Goal: Task Accomplishment & Management: Use online tool/utility

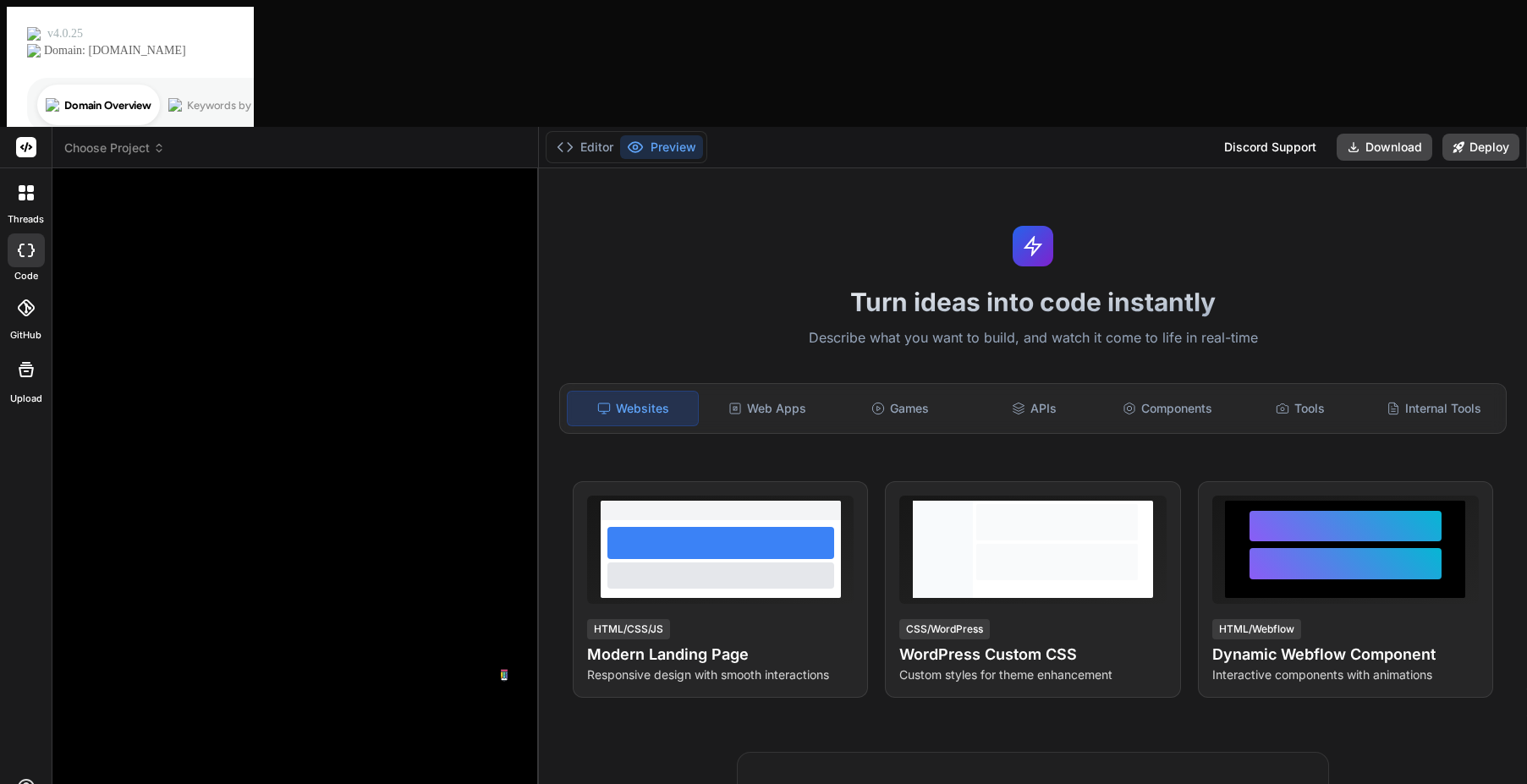
type textarea "x"
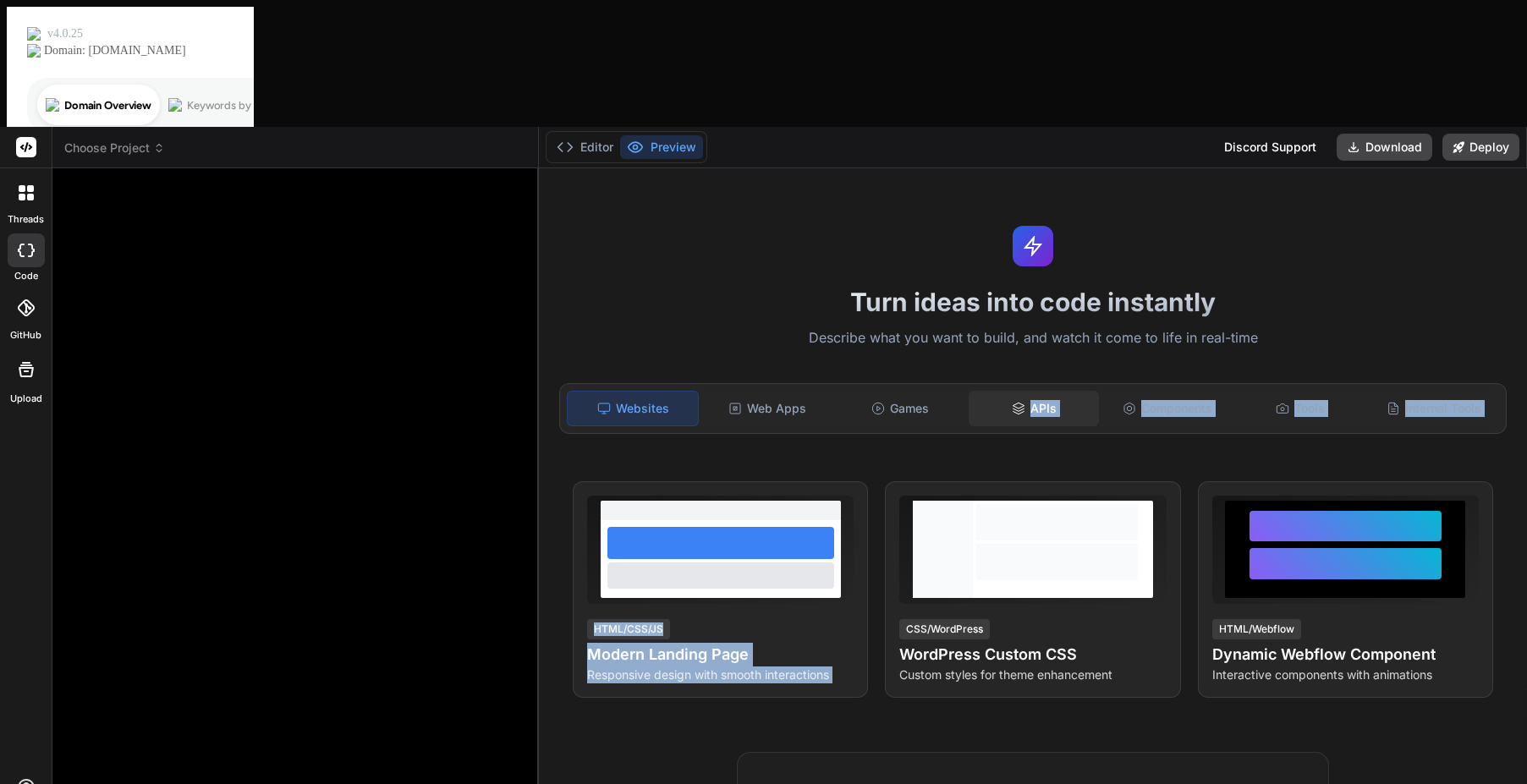
click at [1081, 276] on div "Turn ideas into code instantly Describe what you want to build, and watch it co…" at bounding box center [1033, 540] width 988 height 742
click at [1237, 228] on div "Turn ideas into code instantly Describe what you want to build, and watch it co…" at bounding box center [1033, 540] width 988 height 742
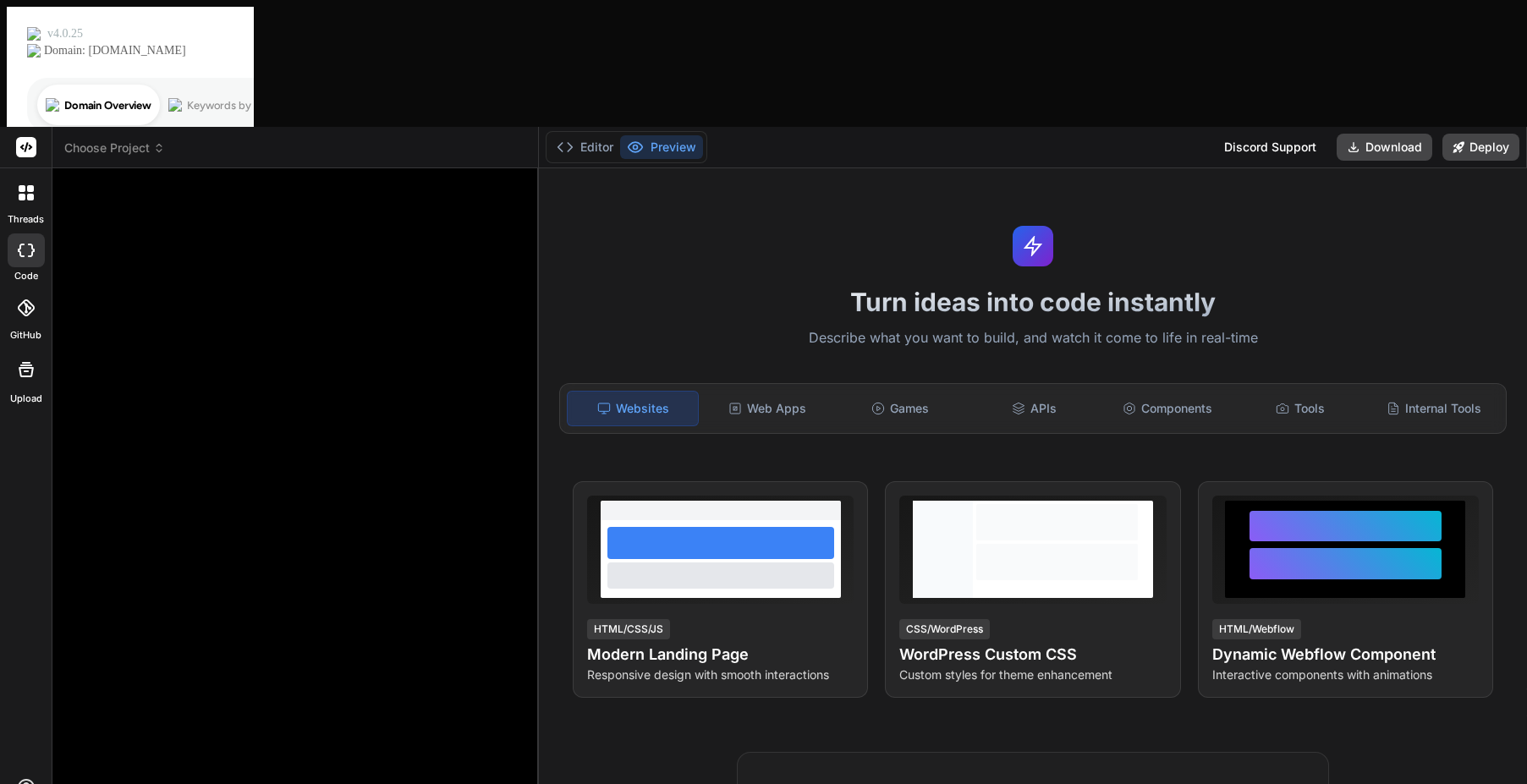
click at [663, 390] on div "Websites" at bounding box center [633, 408] width 132 height 36
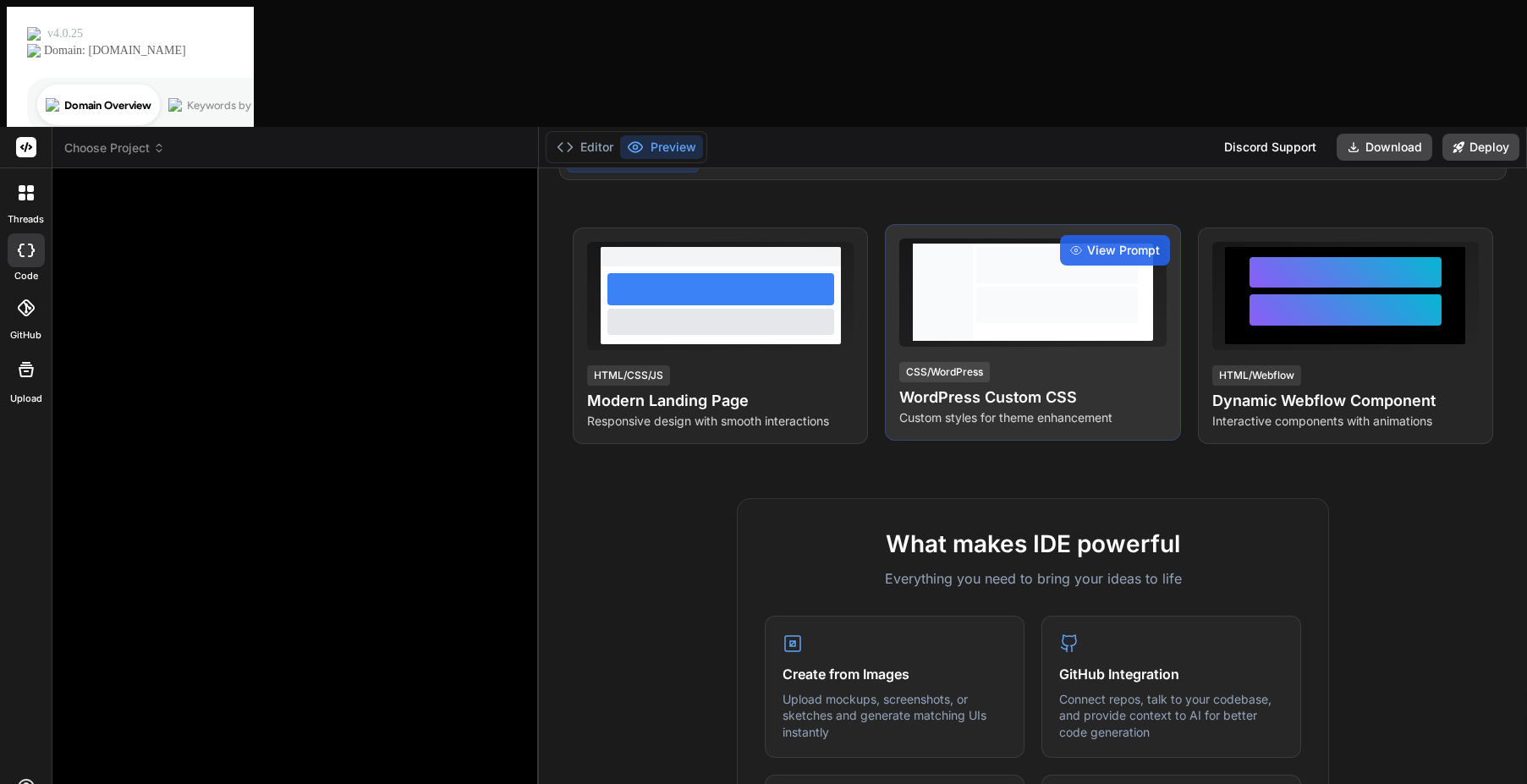
scroll to position [169, 0]
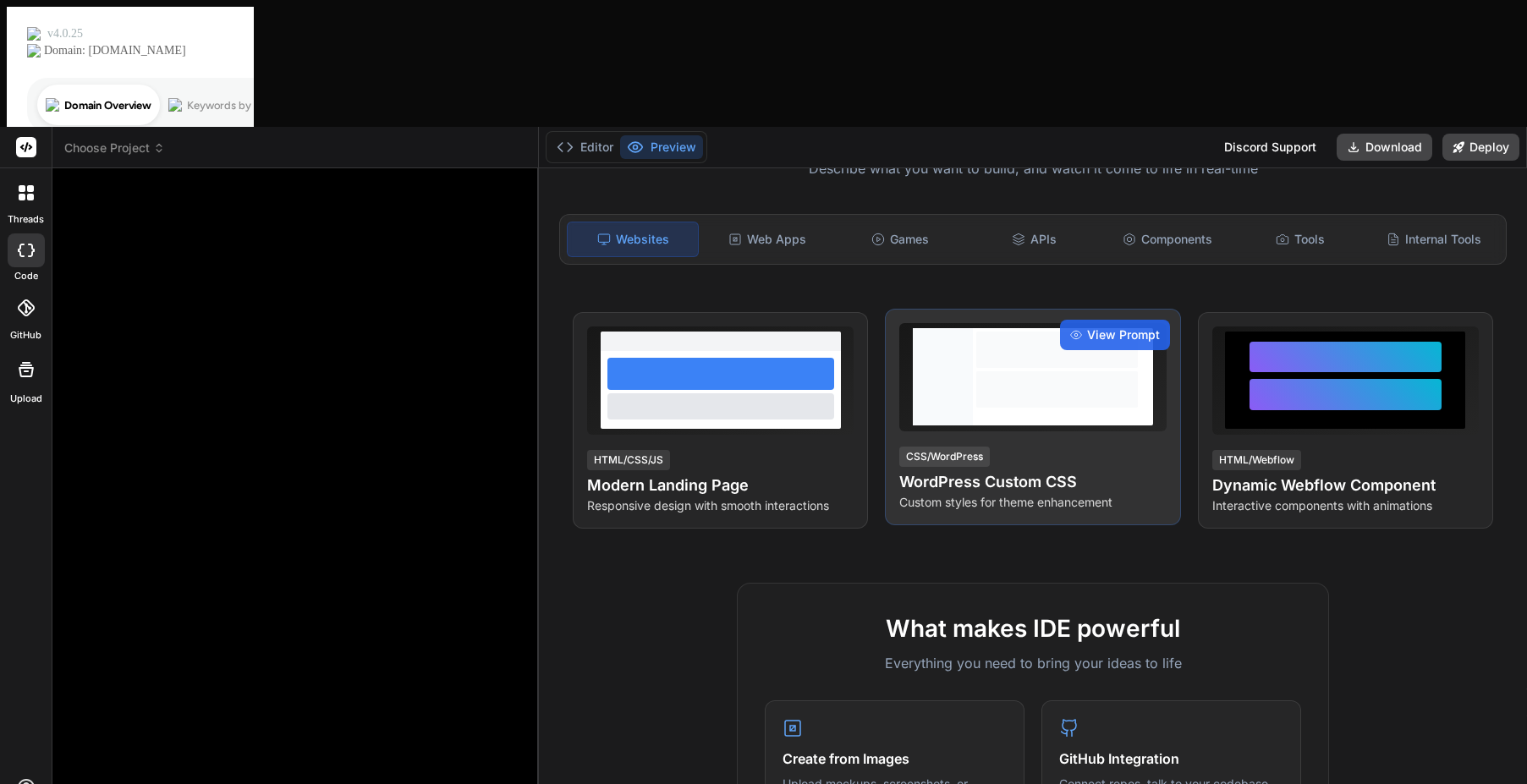
click at [1091, 371] on div at bounding box center [1057, 389] width 162 height 37
click at [1160, 320] on div "View Prompt" at bounding box center [1115, 335] width 110 height 30
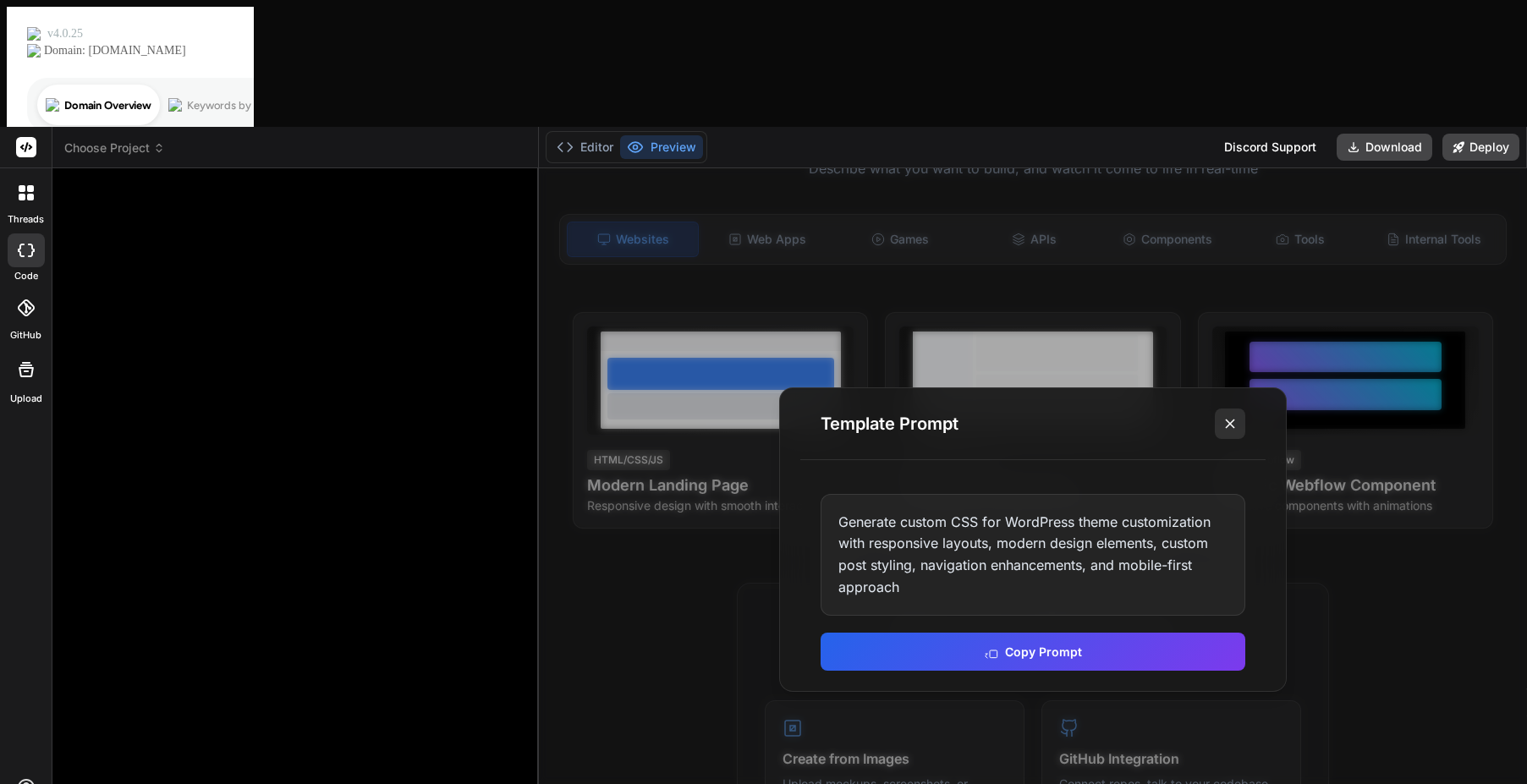
click at [1230, 415] on icon at bounding box center [1230, 423] width 17 height 17
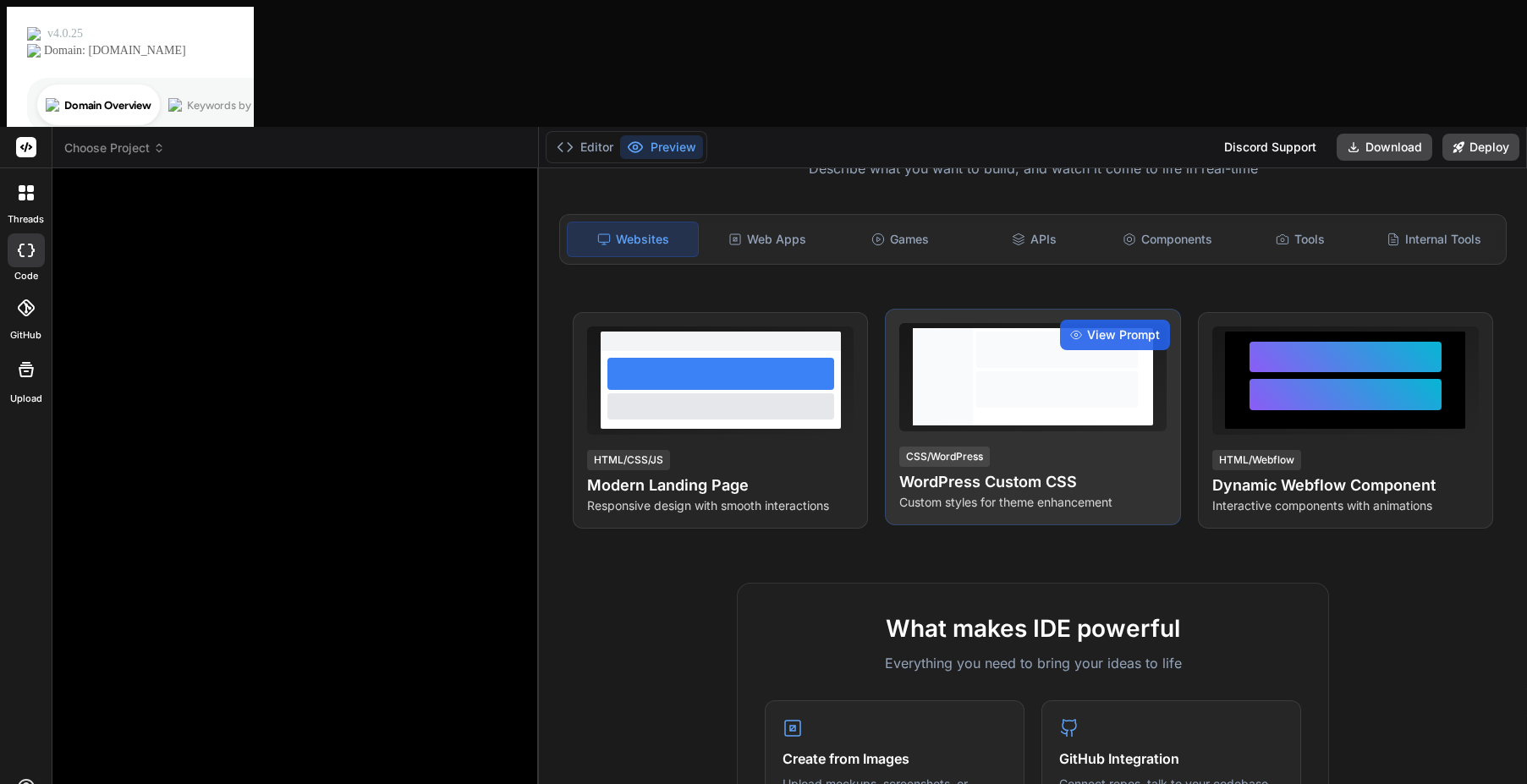
drag, startPoint x: 1009, startPoint y: 404, endPoint x: 1004, endPoint y: 372, distance: 32.4
click at [1009, 403] on div "Turn ideas into code instantly Describe what you want to build, and watch it co…" at bounding box center [1033, 540] width 988 height 742
click at [1004, 494] on p "Custom styles for theme enhancement" at bounding box center [1032, 502] width 266 height 17
click at [994, 371] on div at bounding box center [1057, 389] width 162 height 37
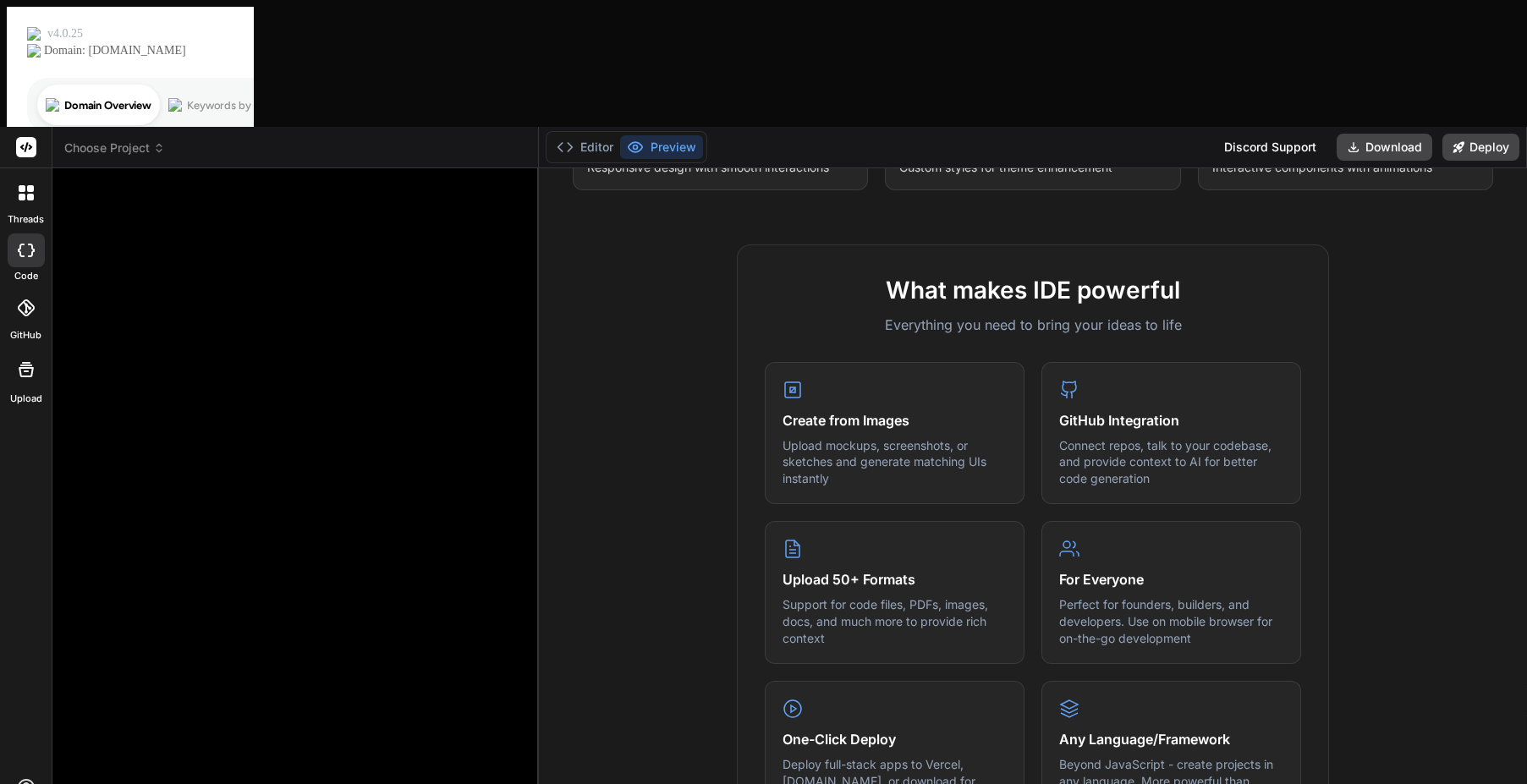
scroll to position [422, 0]
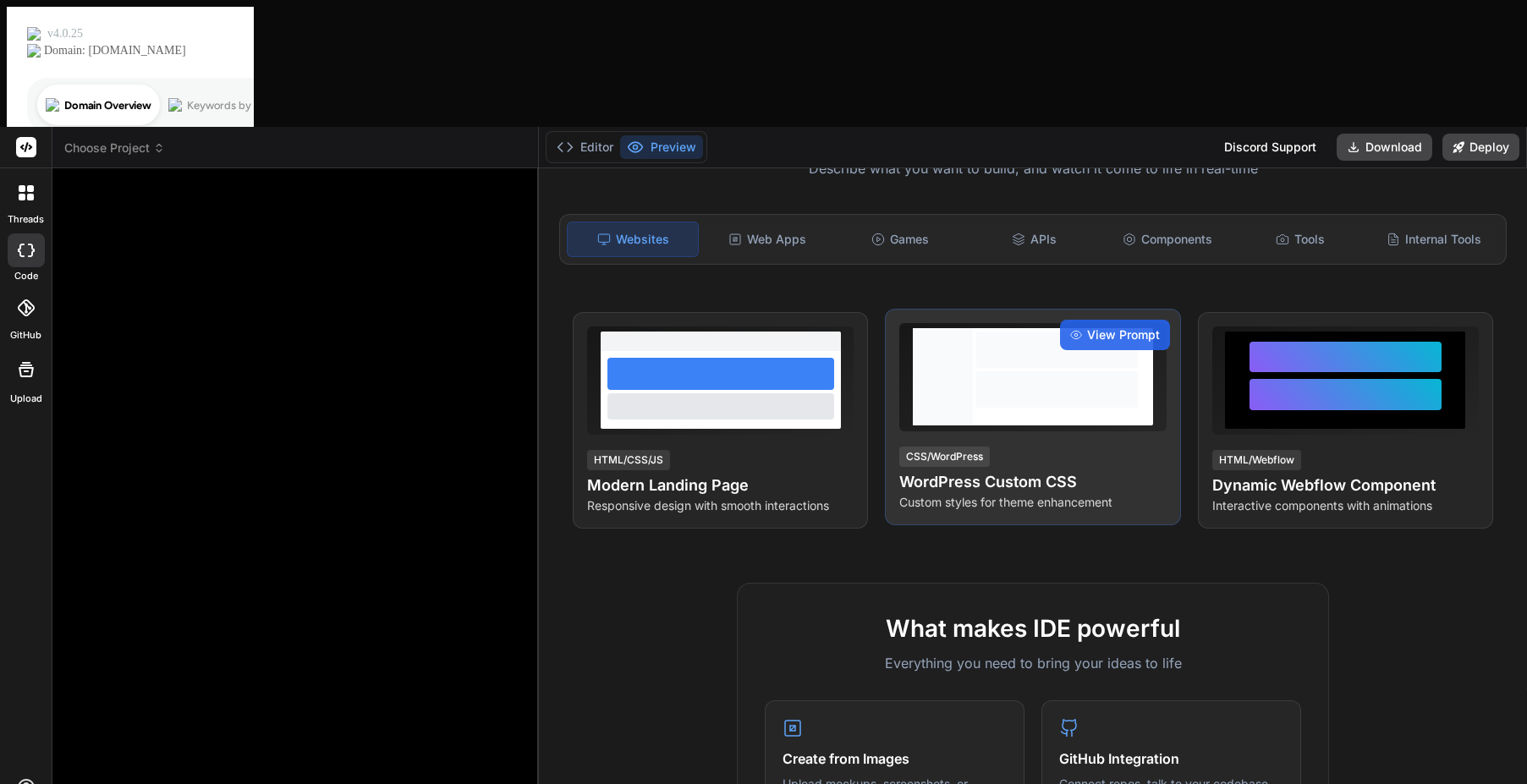
scroll to position [0, 0]
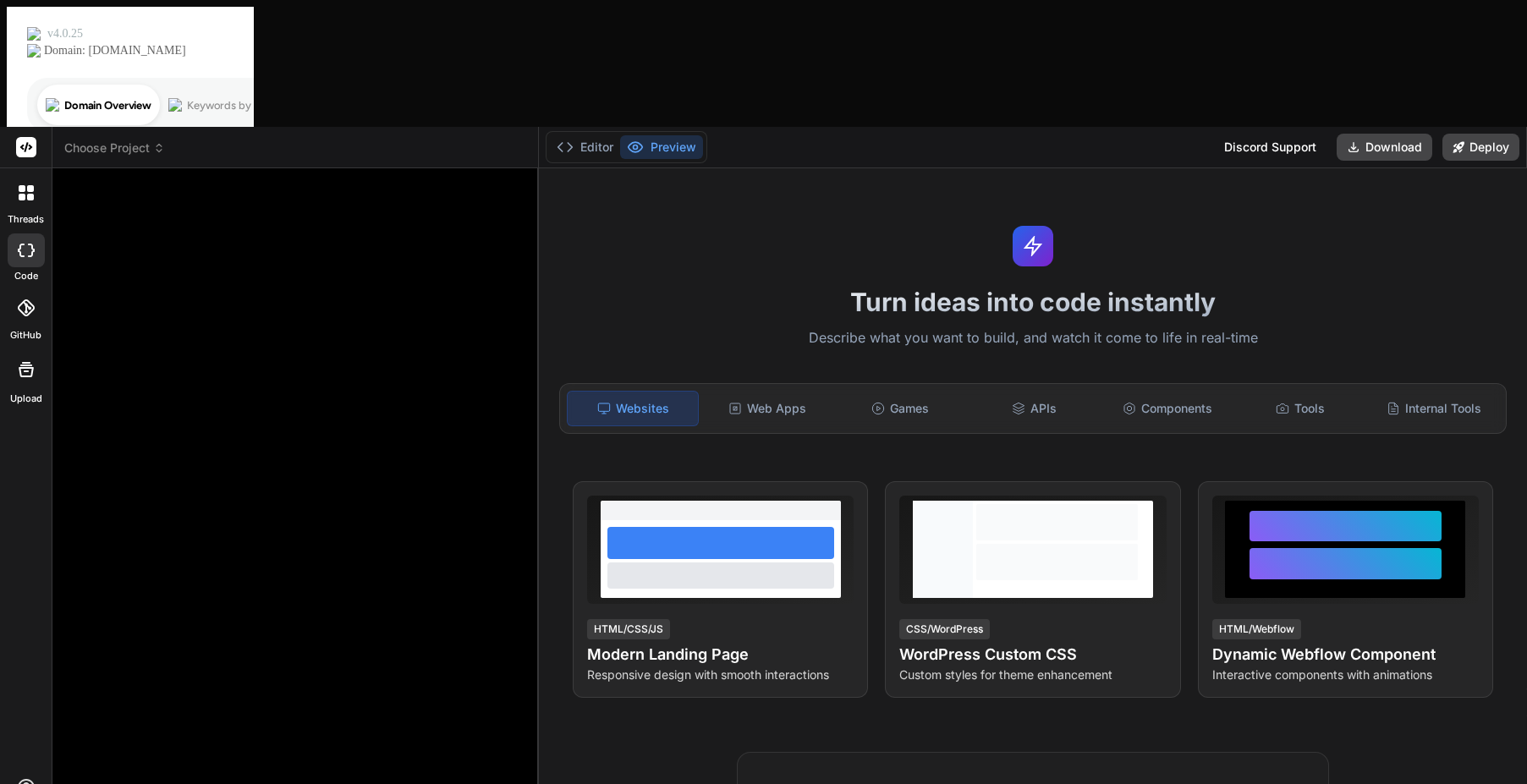
click at [143, 140] on span "Choose Project" at bounding box center [115, 148] width 101 height 17
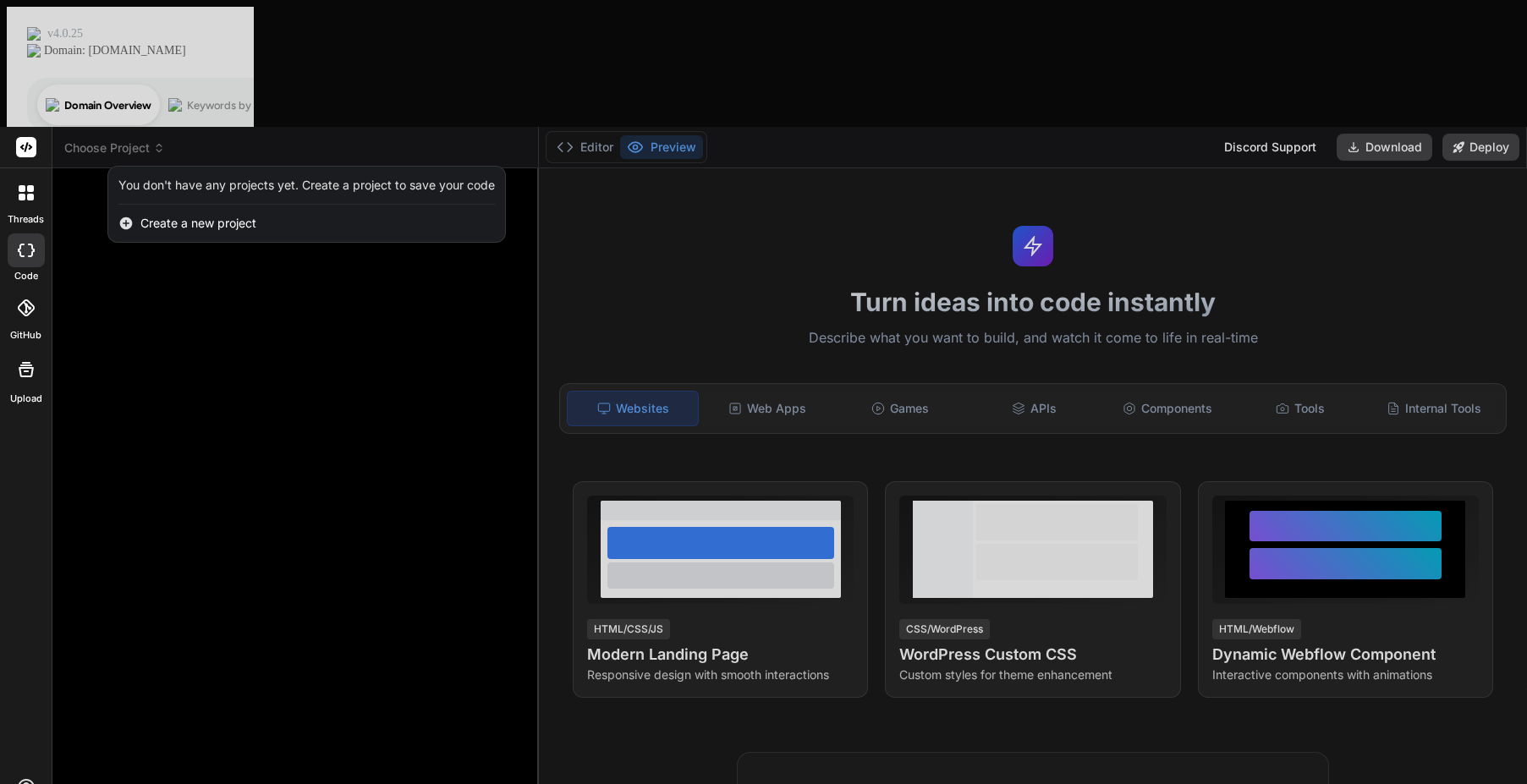
click at [190, 215] on span "Create a new project" at bounding box center [197, 223] width 116 height 17
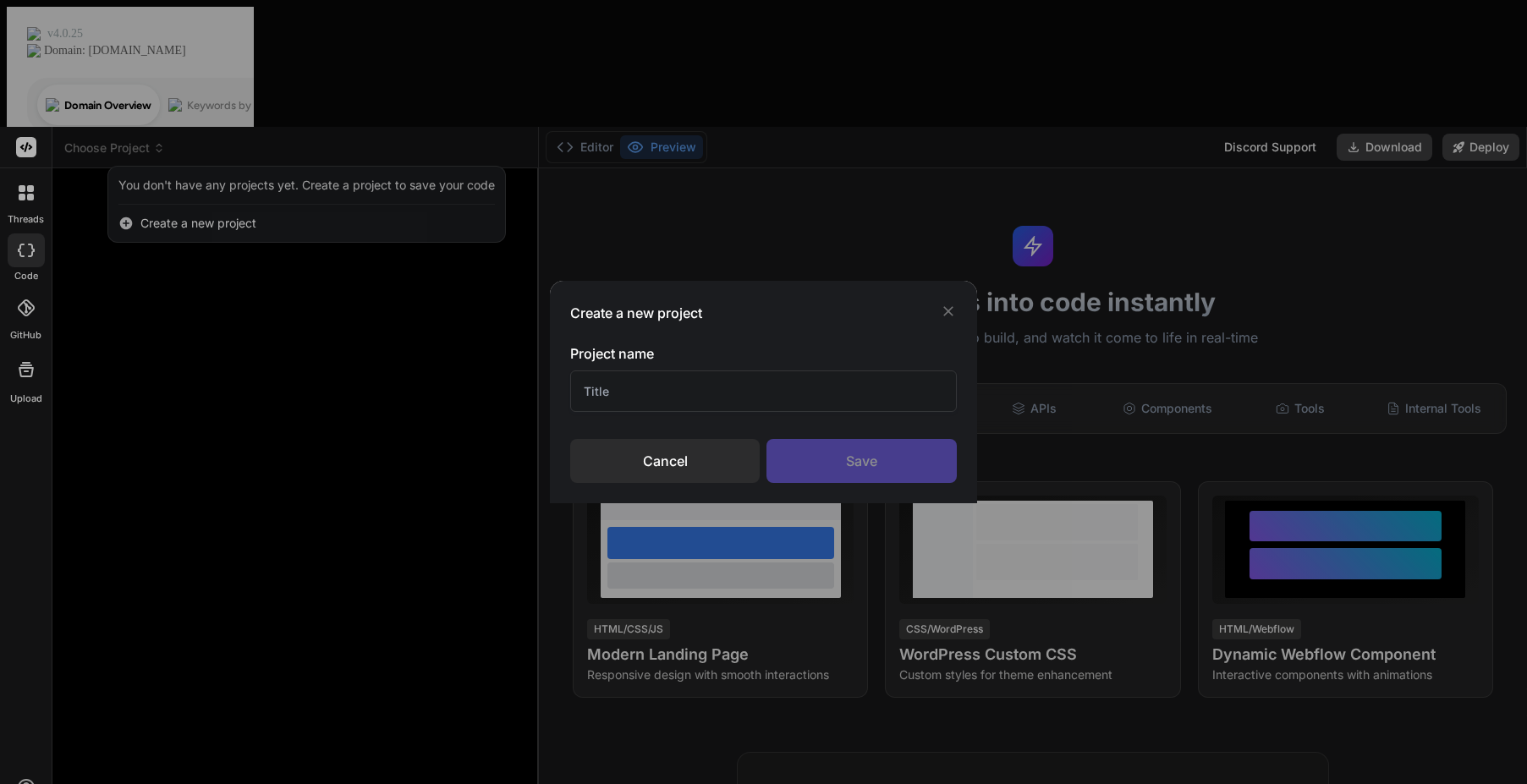
click at [645, 389] on input "text" at bounding box center [764, 391] width 387 height 42
click at [799, 455] on div "Save" at bounding box center [861, 461] width 190 height 44
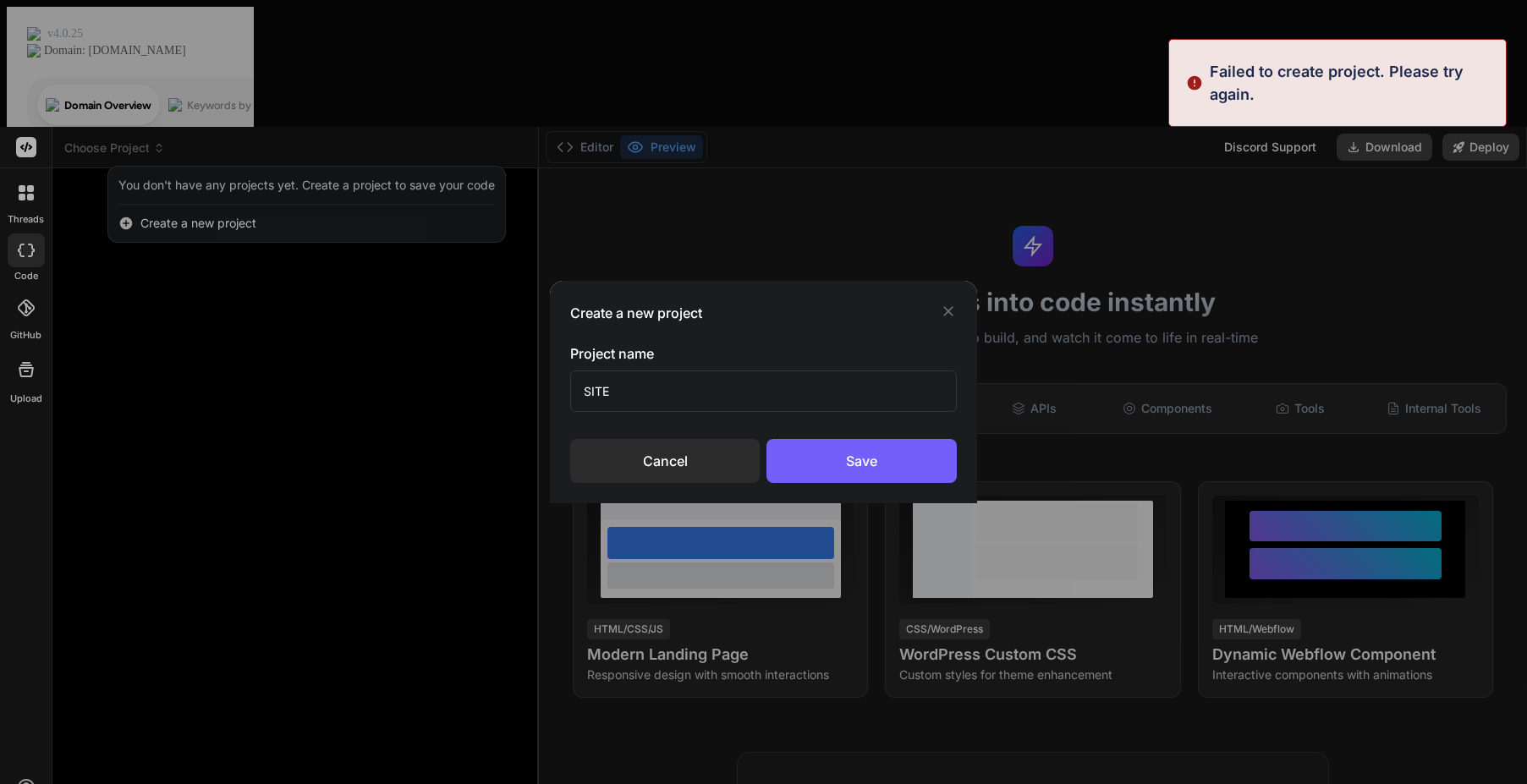
click at [837, 369] on div "Project name SITE" at bounding box center [764, 377] width 387 height 69
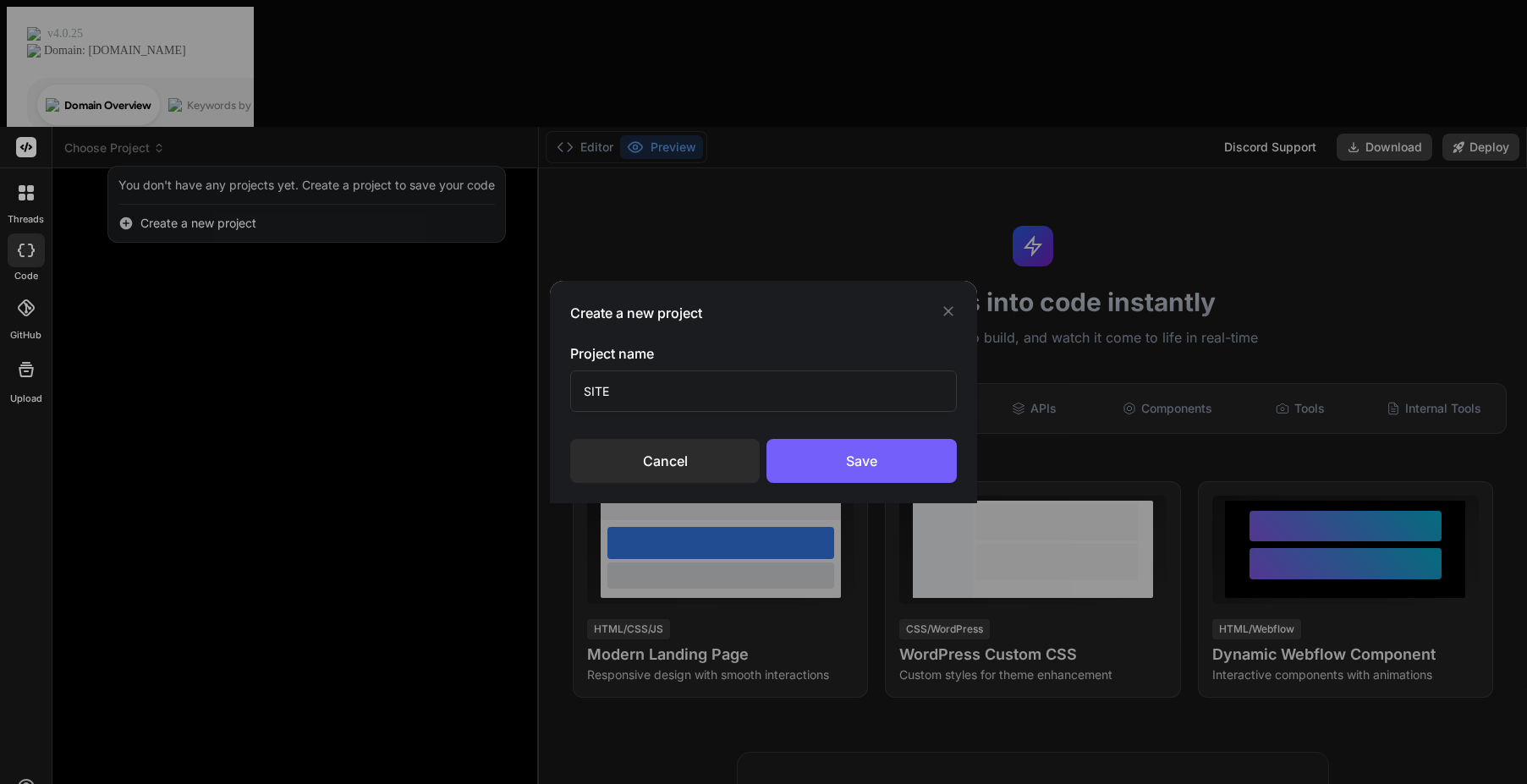
click at [721, 375] on input "SITE" at bounding box center [764, 391] width 387 height 42
click at [819, 443] on div "Save" at bounding box center [861, 461] width 190 height 44
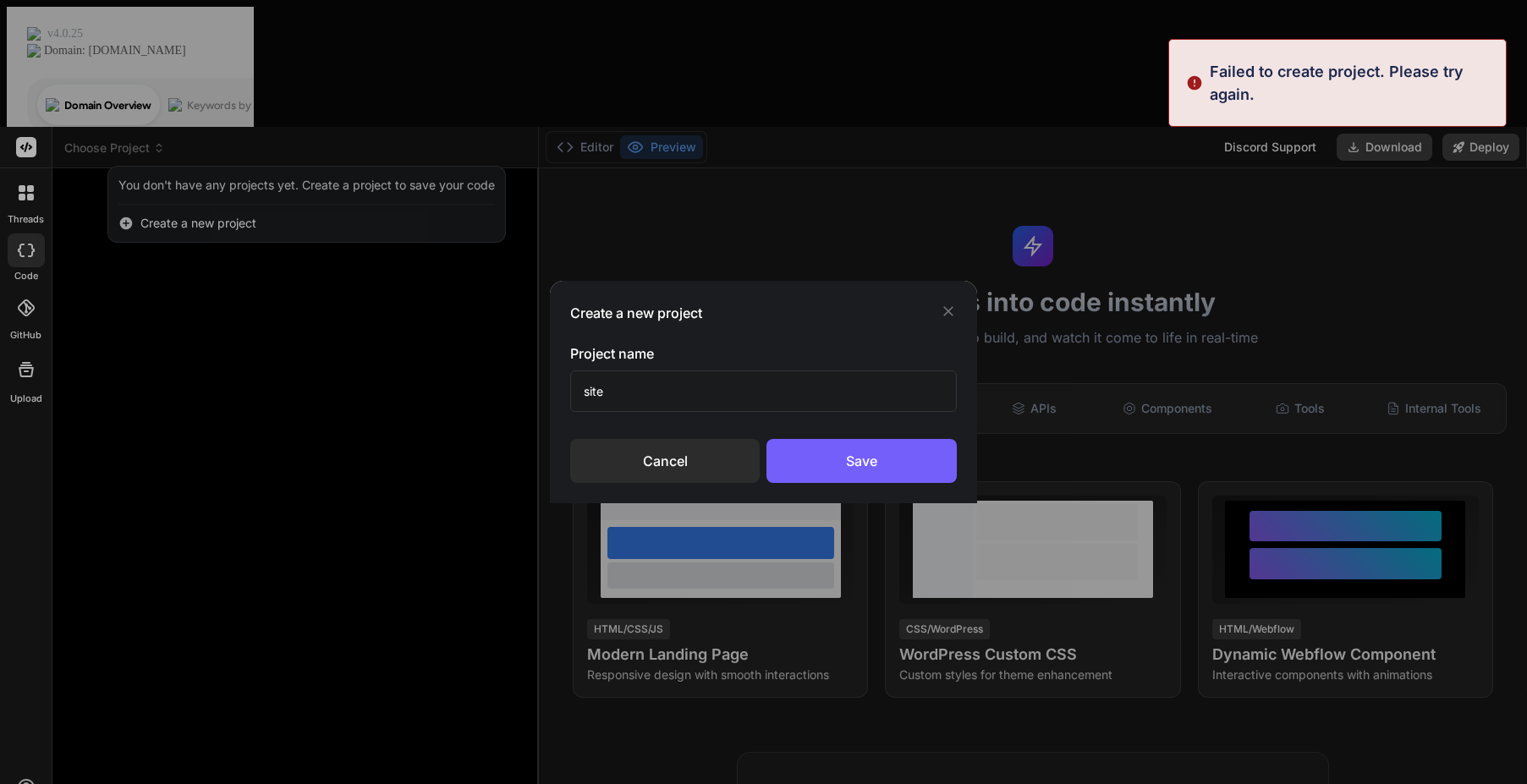
drag, startPoint x: 719, startPoint y: 420, endPoint x: 710, endPoint y: 389, distance: 32.3
click at [719, 420] on div "Project name site Cancel Save" at bounding box center [764, 413] width 387 height 140
click at [707, 375] on input "site" at bounding box center [764, 391] width 387 height 42
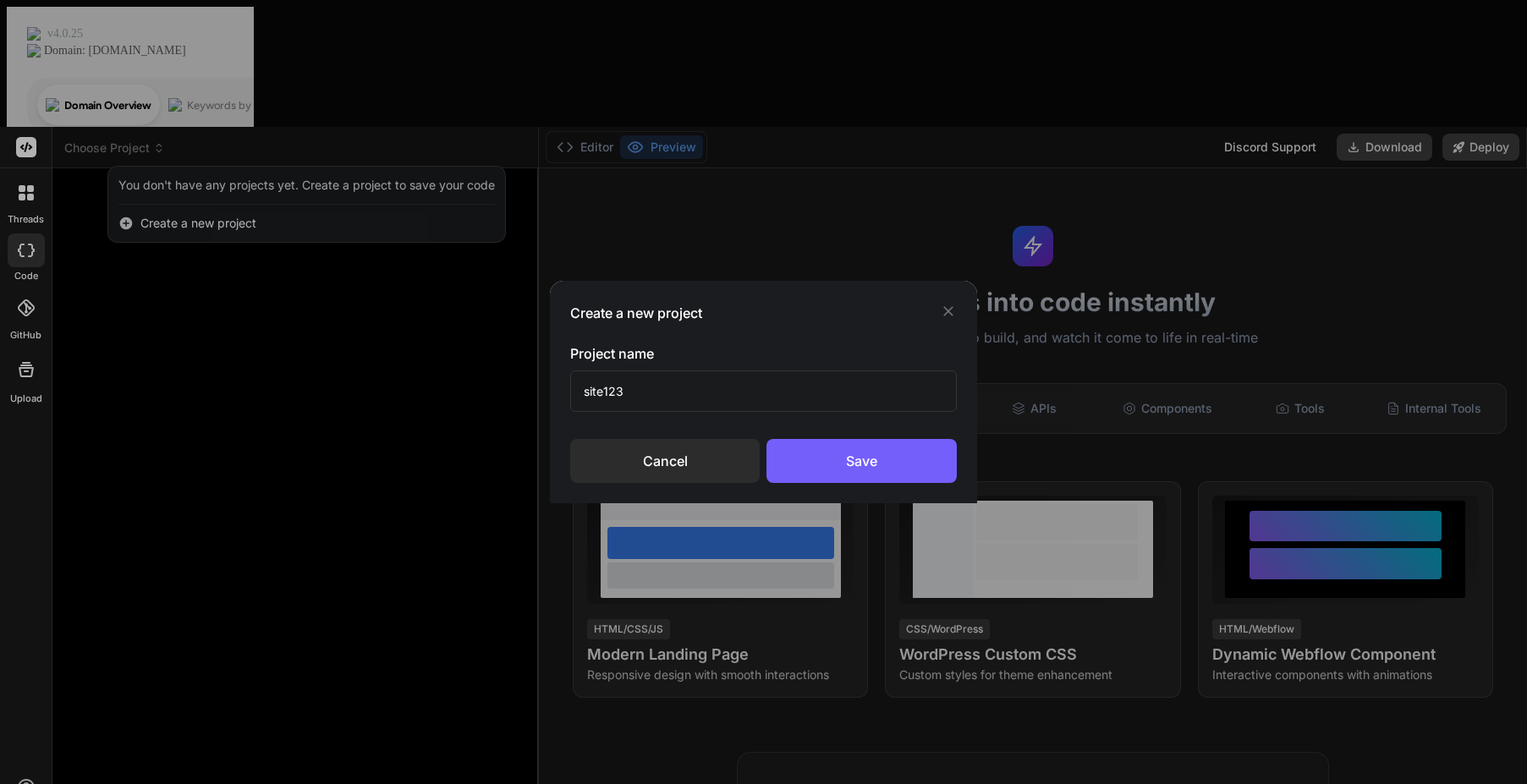
type input "site123"
click at [895, 495] on div "Create a new project Project name site123 Cancel Save" at bounding box center [763, 392] width 427 height 223
click at [894, 482] on div "Save" at bounding box center [861, 461] width 190 height 44
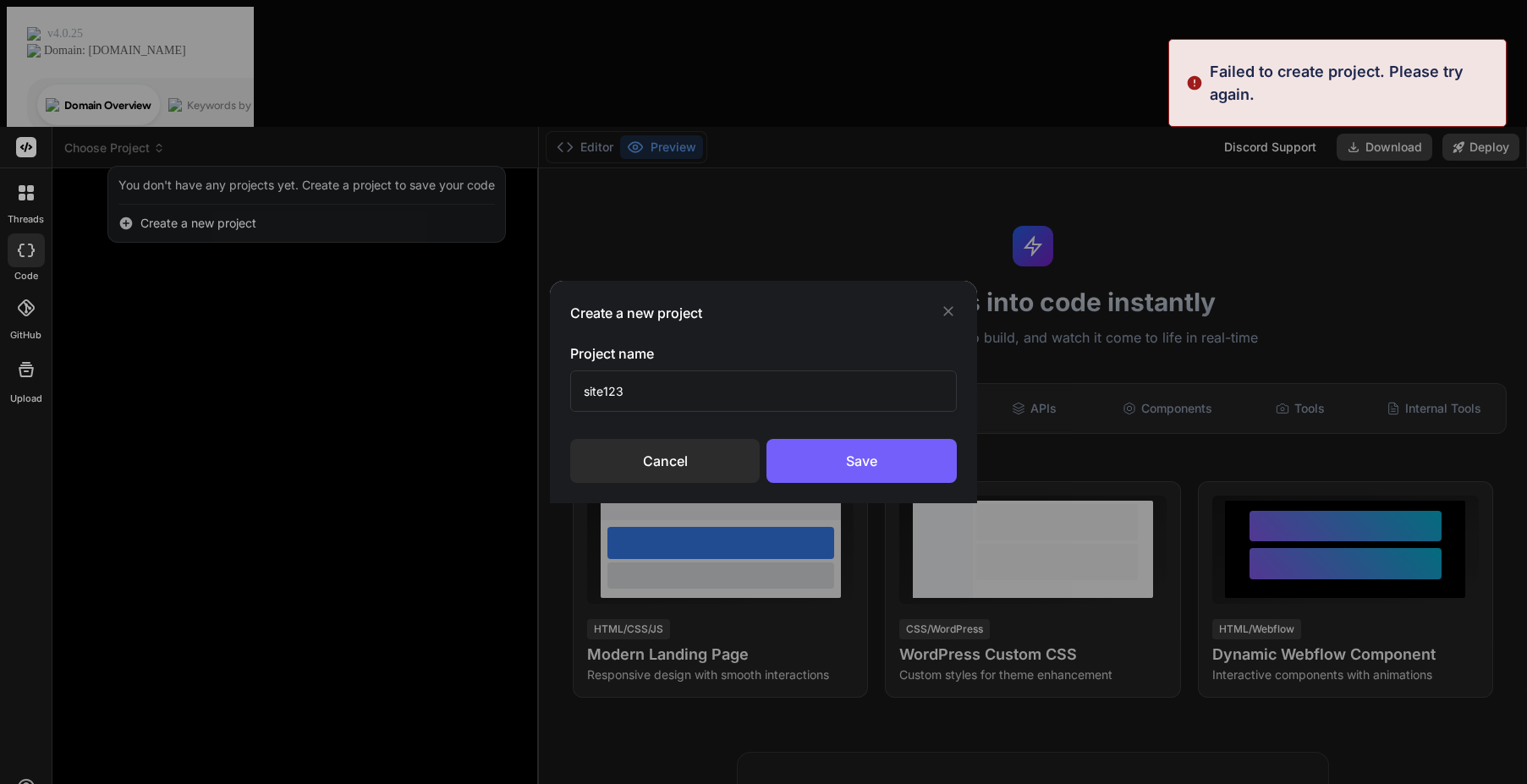
click at [411, 392] on div "Create a new project Project name site123 Cancel Save" at bounding box center [764, 392] width 1527 height 784
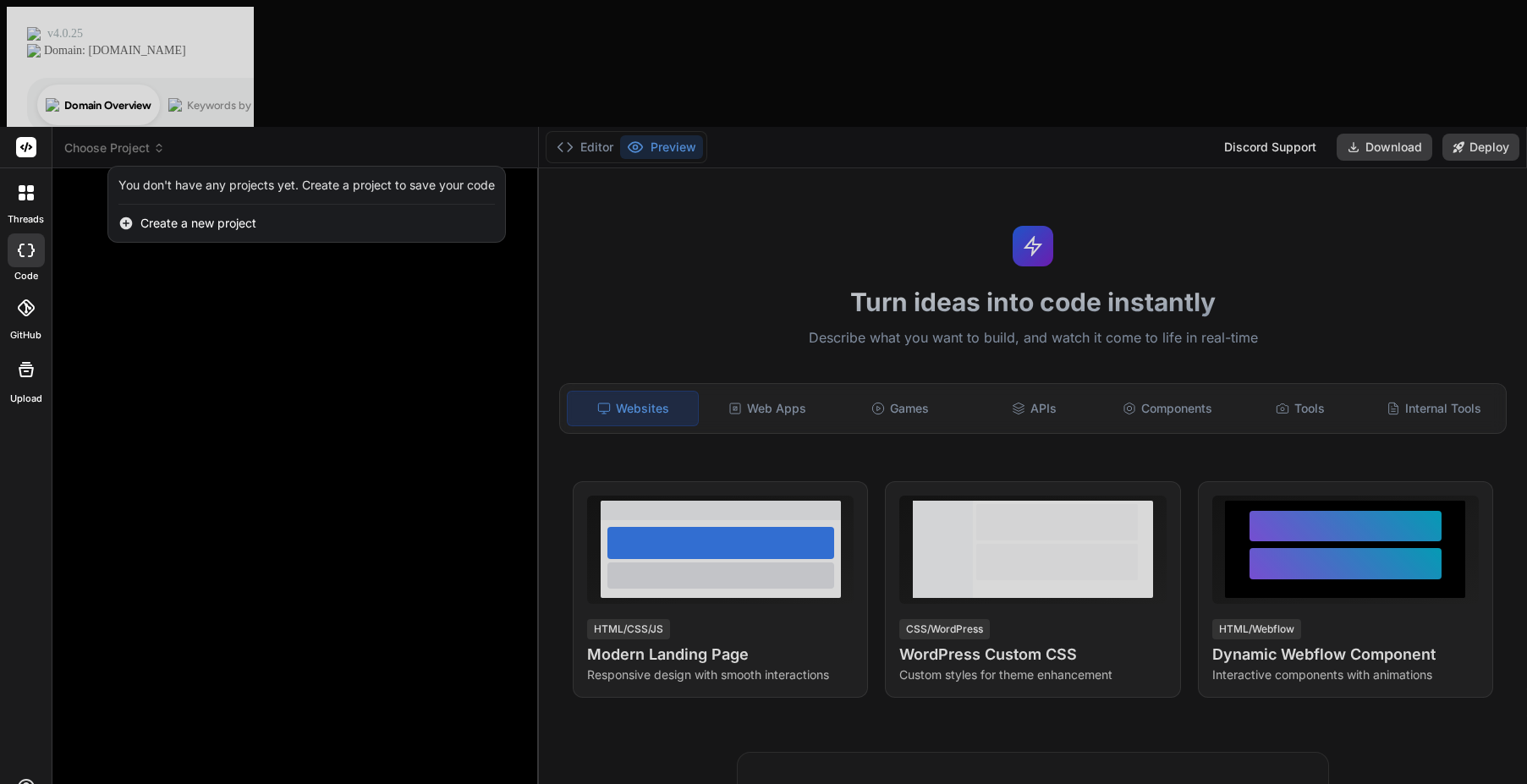
click at [21, 137] on rect at bounding box center [25, 147] width 20 height 20
click at [162, 204] on div "Create a new project" at bounding box center [307, 223] width 397 height 37
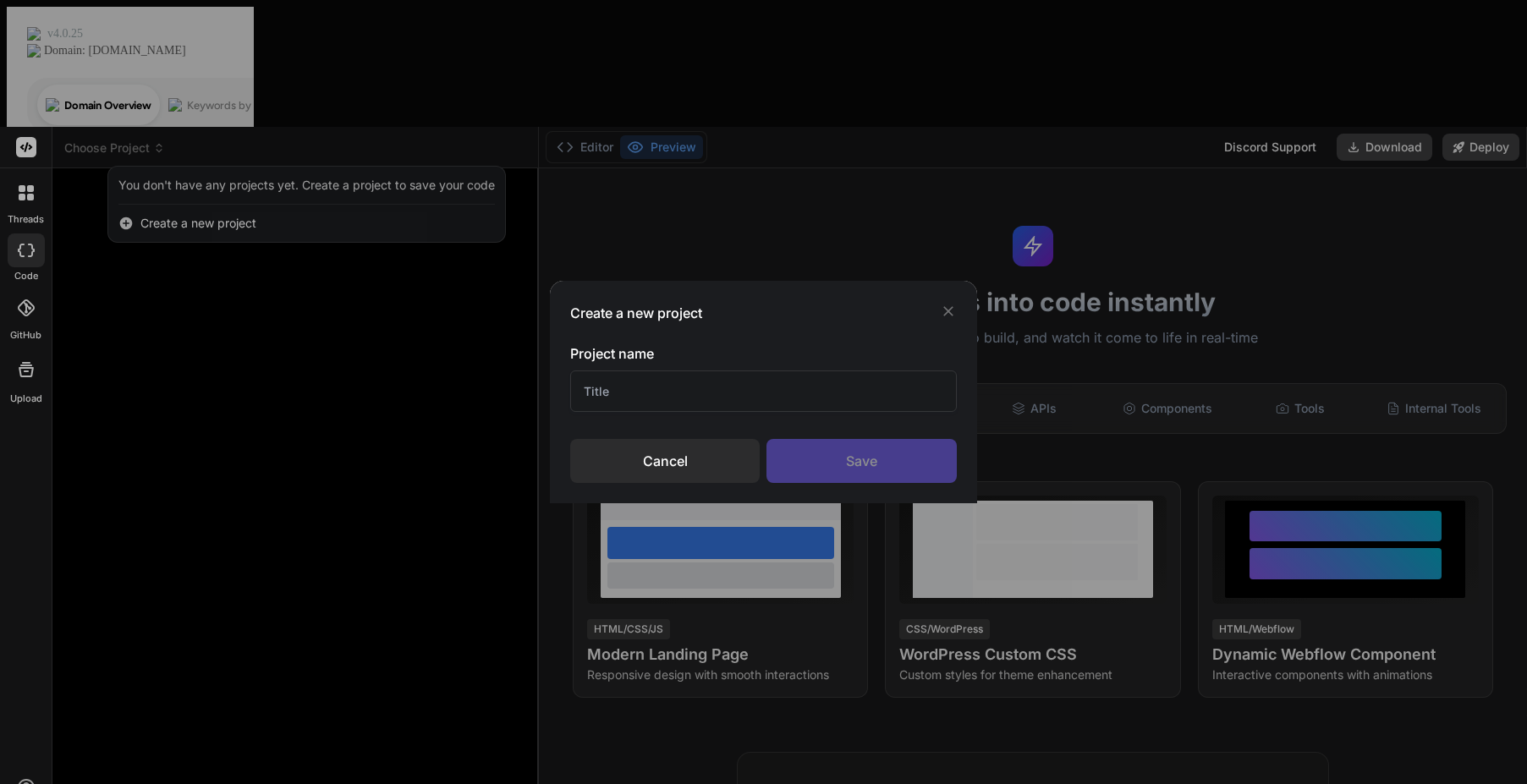
click at [235, 78] on div "Create a new project Project name Cancel Save" at bounding box center [764, 392] width 1527 height 784
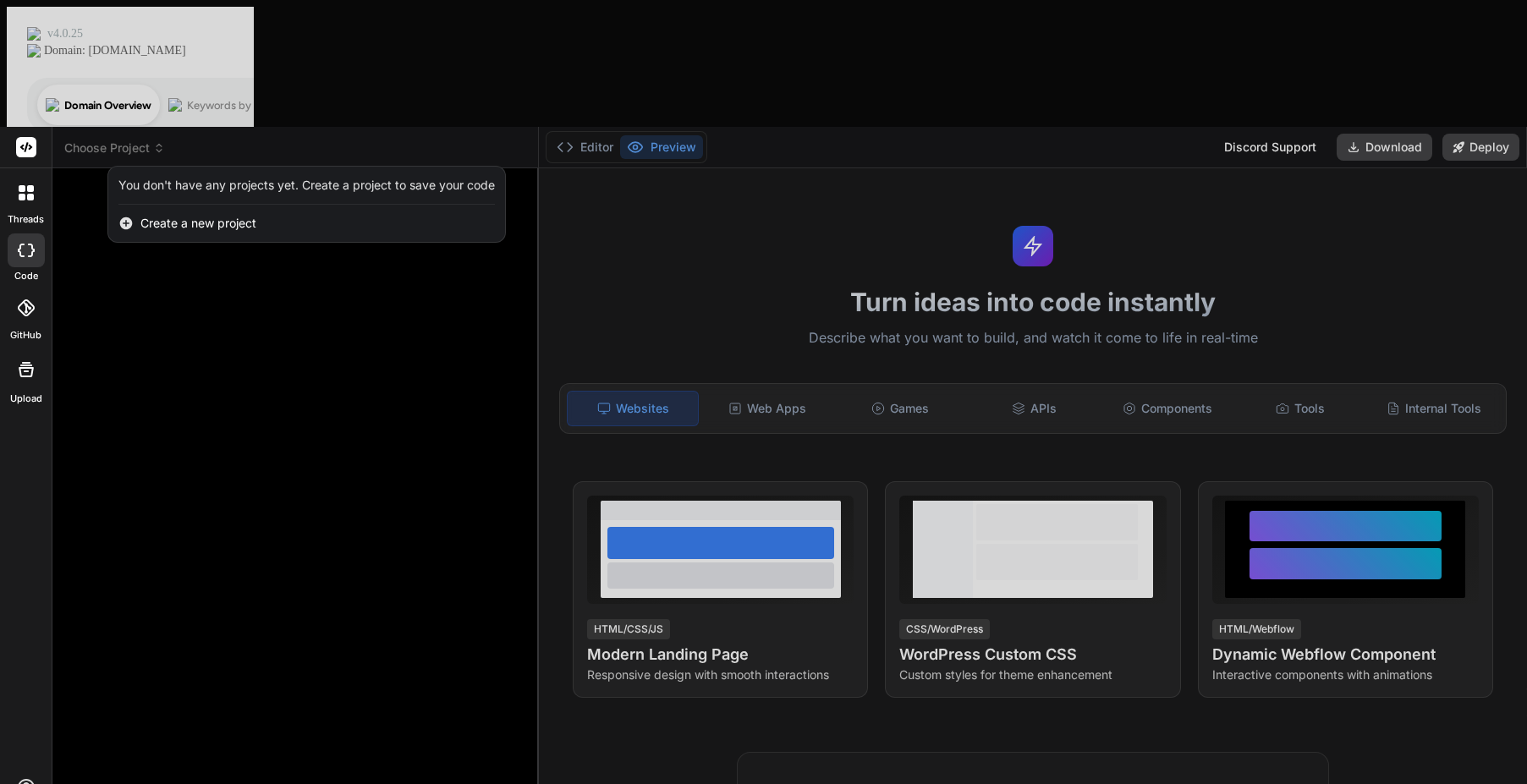
click at [269, 211] on div at bounding box center [764, 392] width 1527 height 784
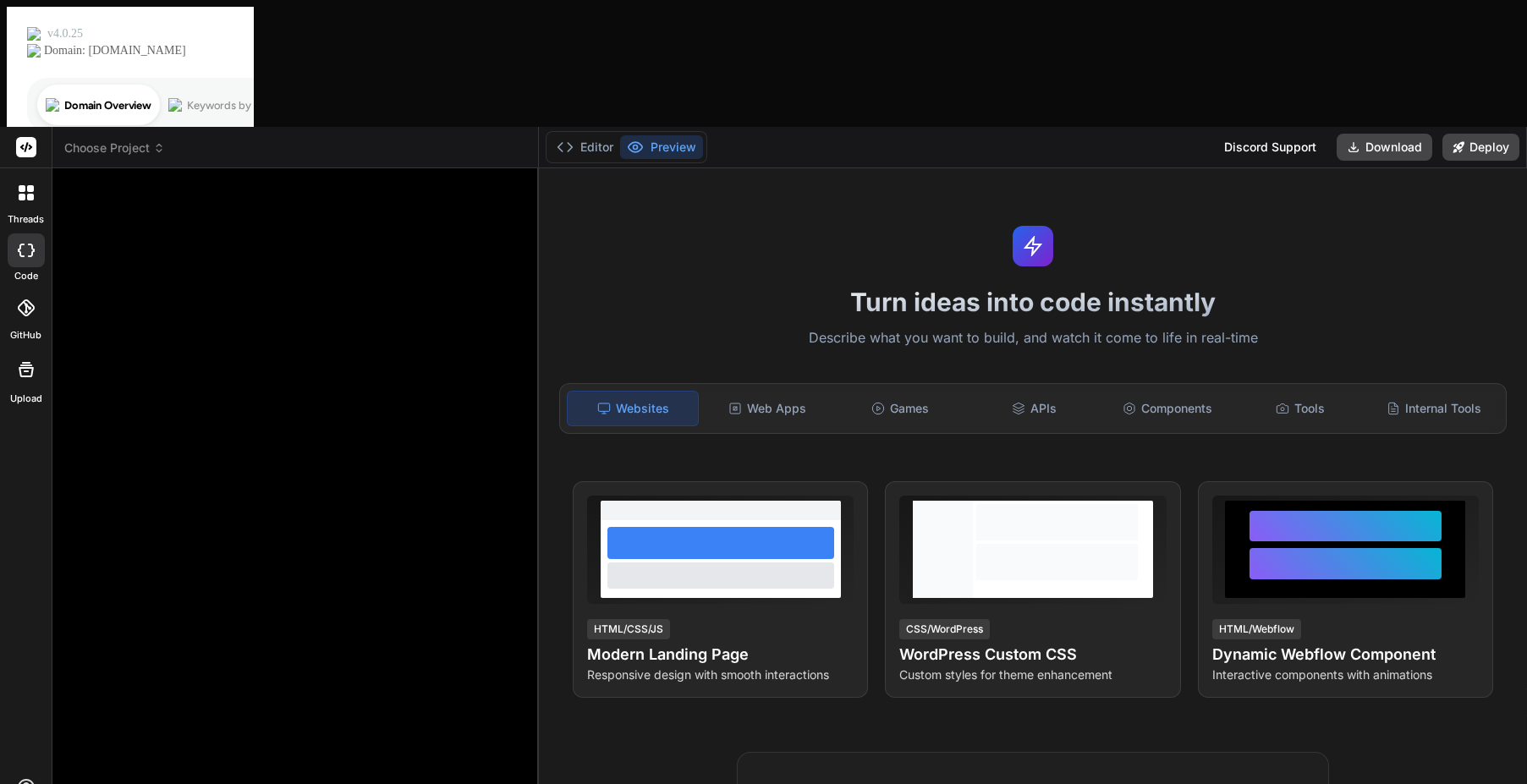
click at [254, 182] on div at bounding box center [297, 486] width 456 height 608
click at [100, 140] on span "Choose Project" at bounding box center [115, 148] width 101 height 17
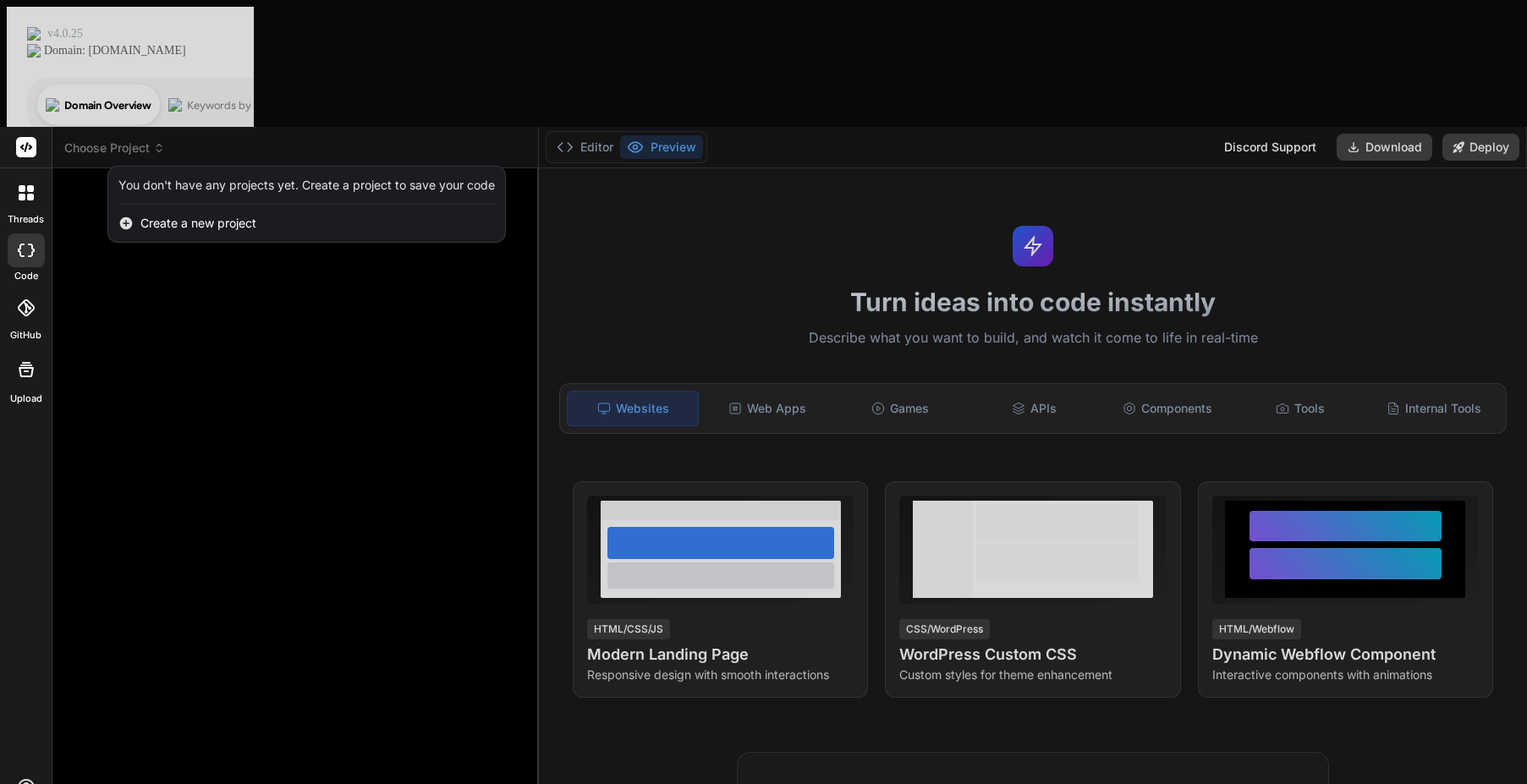
click at [288, 176] on div "You don't have any projects yet. Create a project to save your code" at bounding box center [306, 184] width 377 height 17
click at [303, 194] on div at bounding box center [764, 392] width 1527 height 784
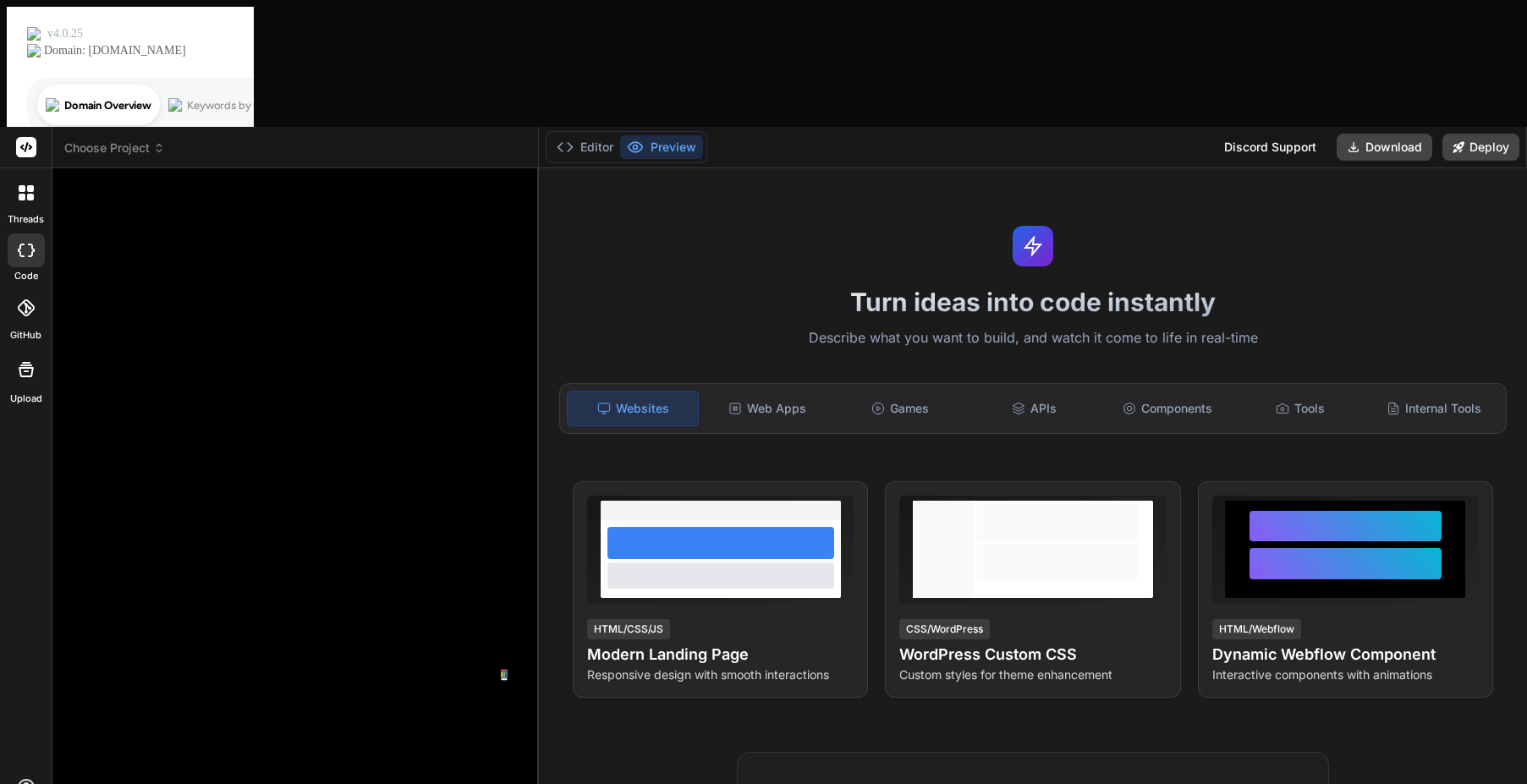
paste textarea "Build a website for a GEO agency or AI/SEO agency."
type textarea "Build a website for a GEO agency or AI/SEO agency."
type textarea "x"
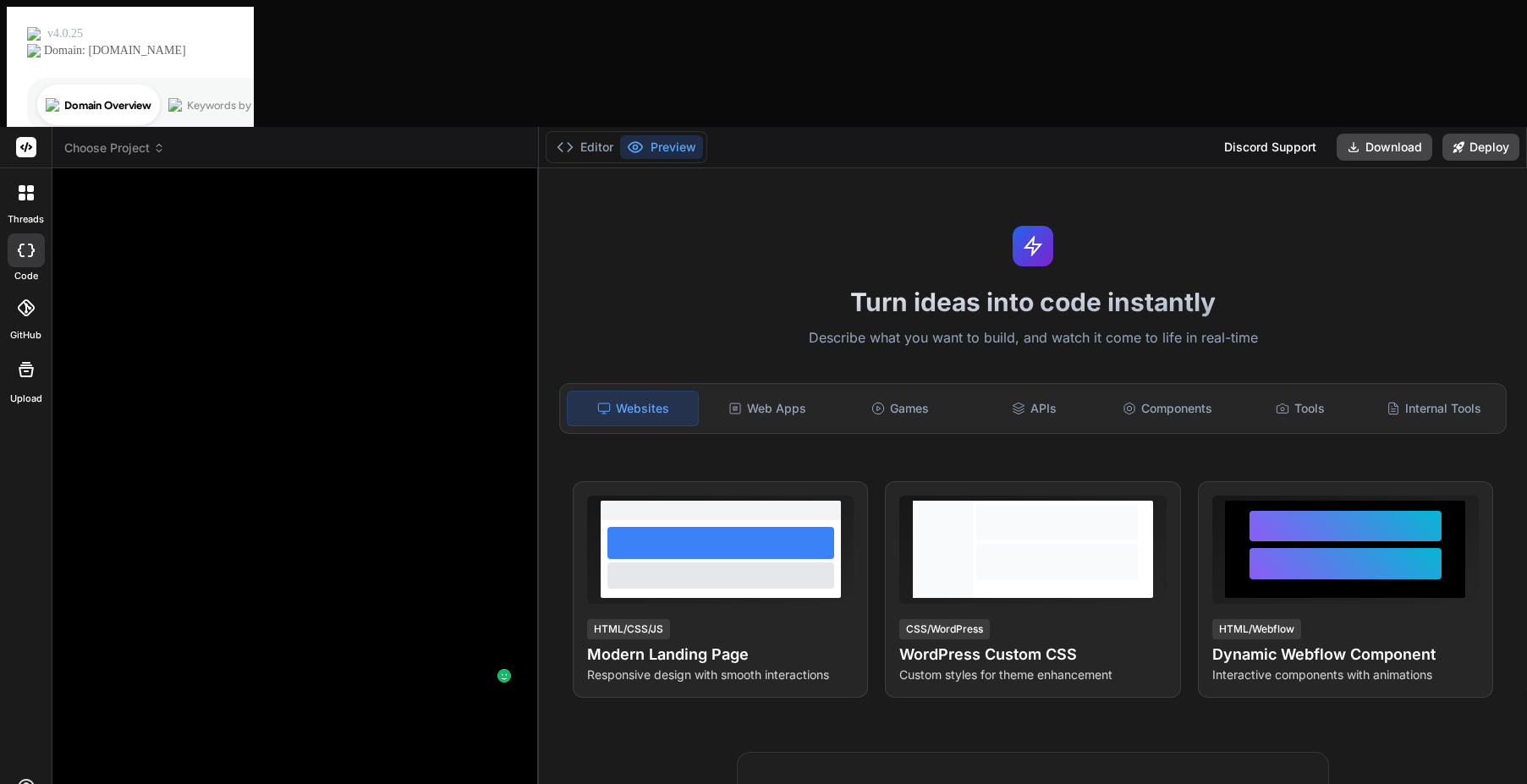
type textarea "Build a website for a GEO agency or AI/SEO agency."
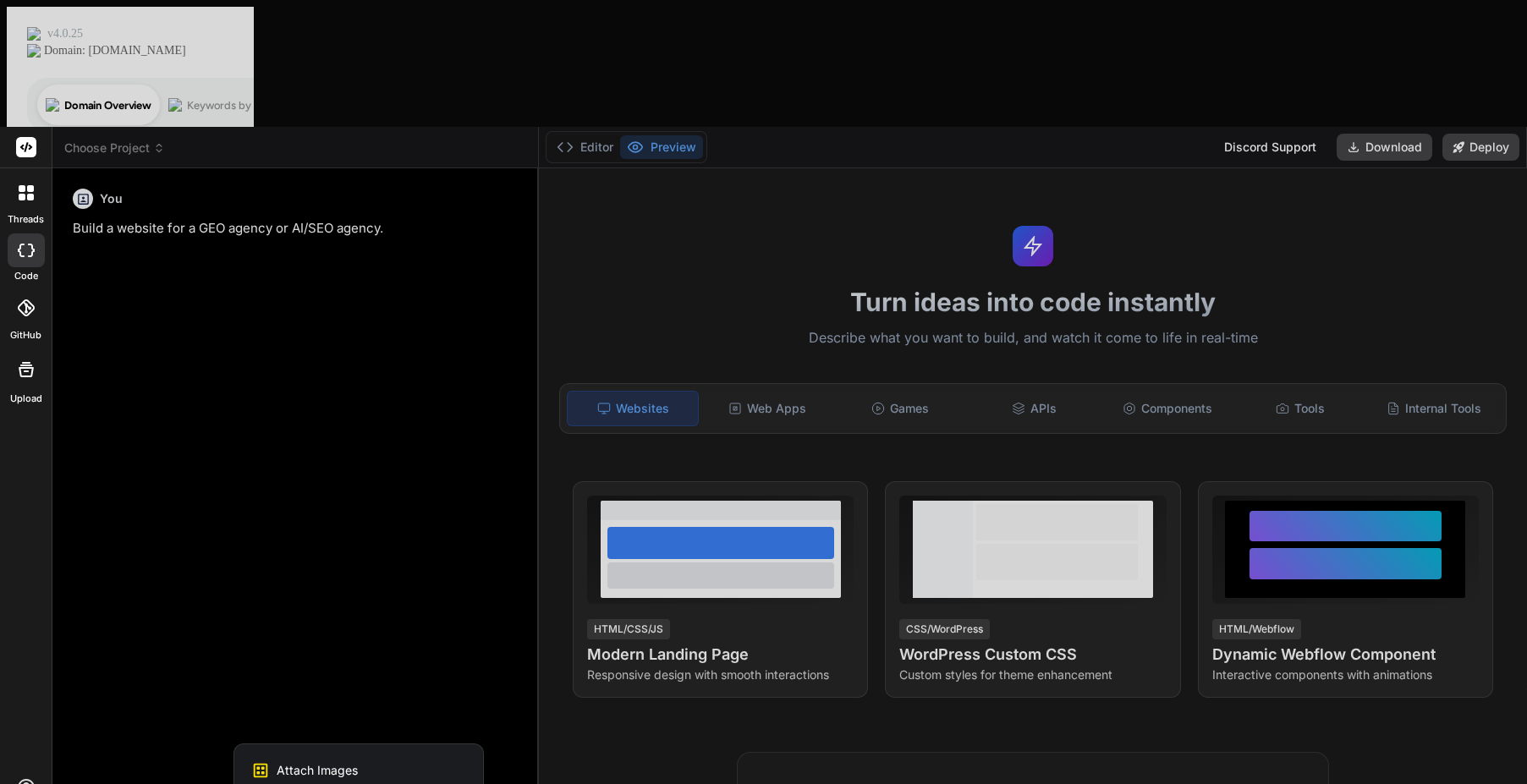
click at [288, 167] on div at bounding box center [764, 392] width 1527 height 784
type textarea "x"
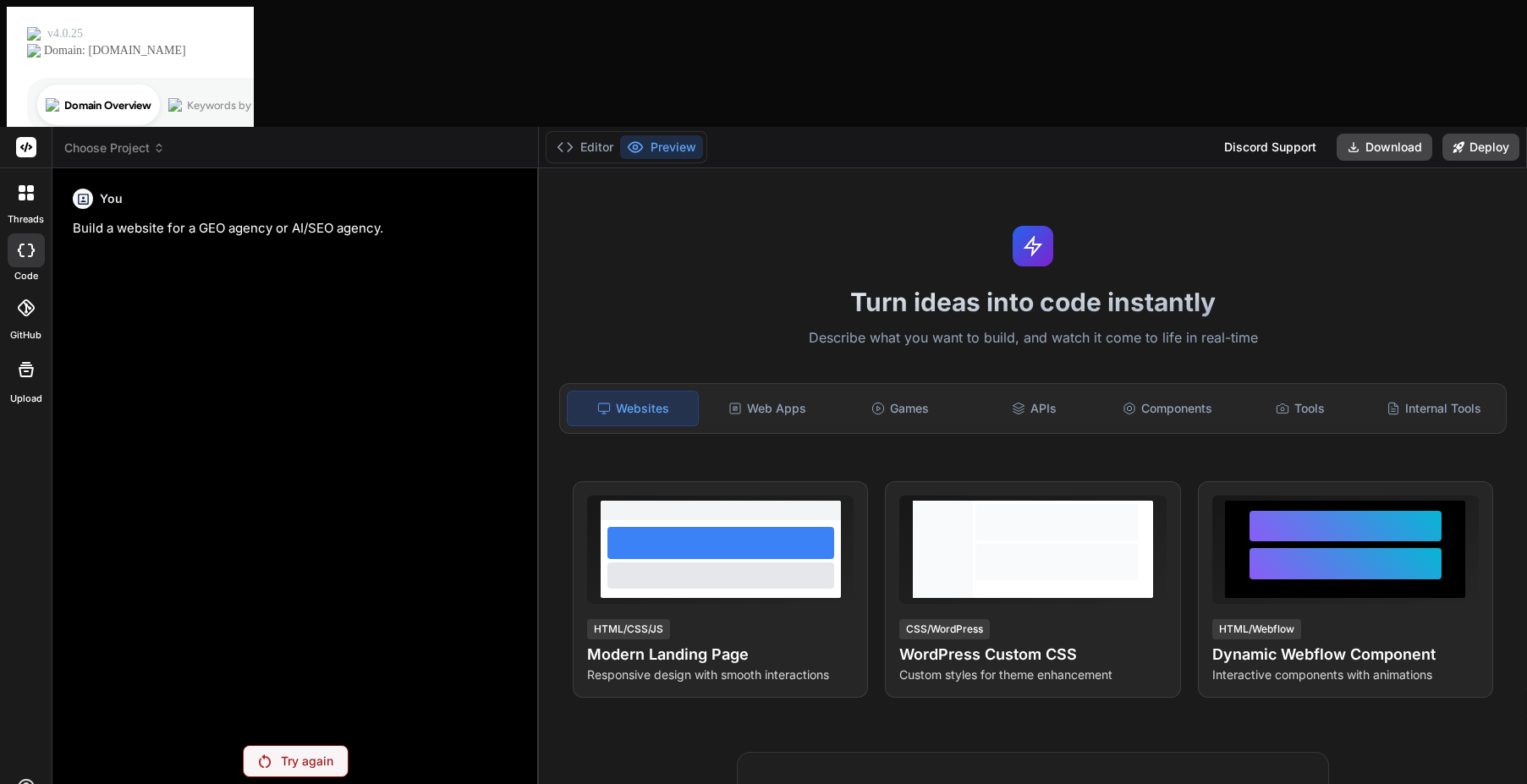
click at [231, 182] on div "You Build a website for a GEO agency or AI/SEO agency." at bounding box center [297, 209] width 450 height 56
click at [229, 219] on p "Build a website for a GEO agency or AI/SEO agency." at bounding box center [297, 229] width 450 height 19
click at [230, 182] on div "You Build a website for a GEO agency or AI/SEO agency." at bounding box center [297, 456] width 456 height 549
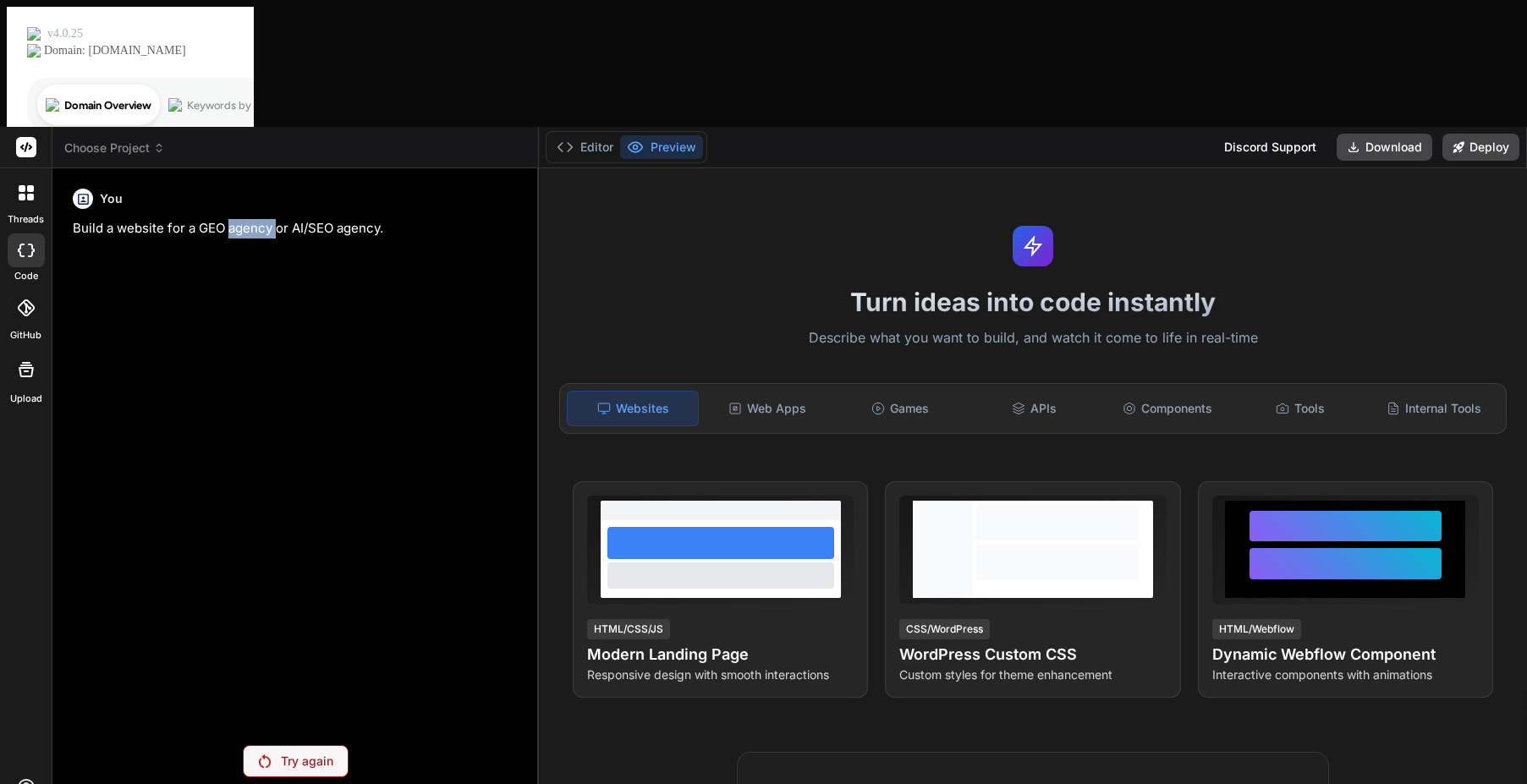
click at [230, 219] on p "Build a website for a GEO agency or AI/SEO agency." at bounding box center [297, 229] width 450 height 19
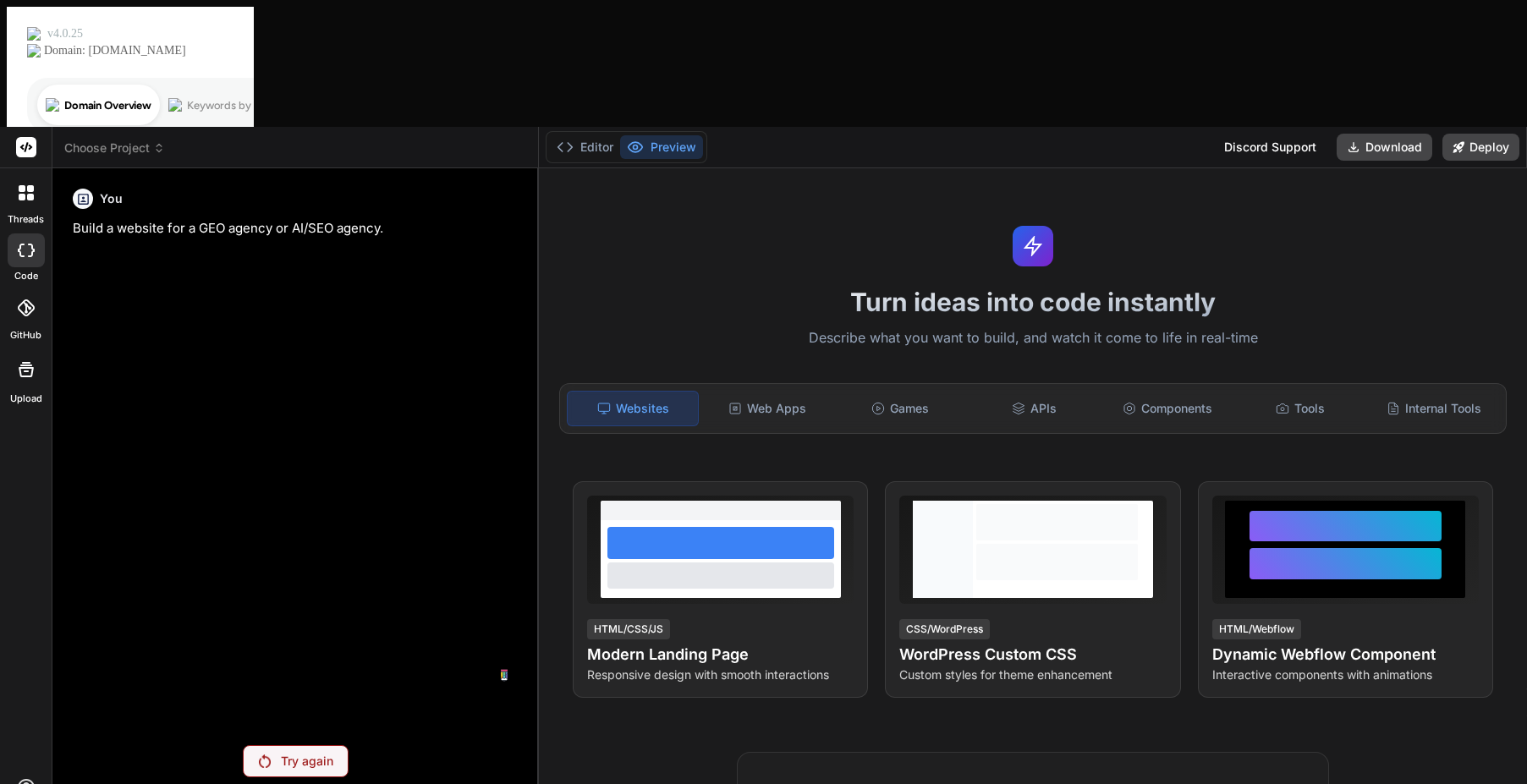
paste textarea
type textarea "Build a website for a GEO agency or AI/SEO agency."
type textarea "x"
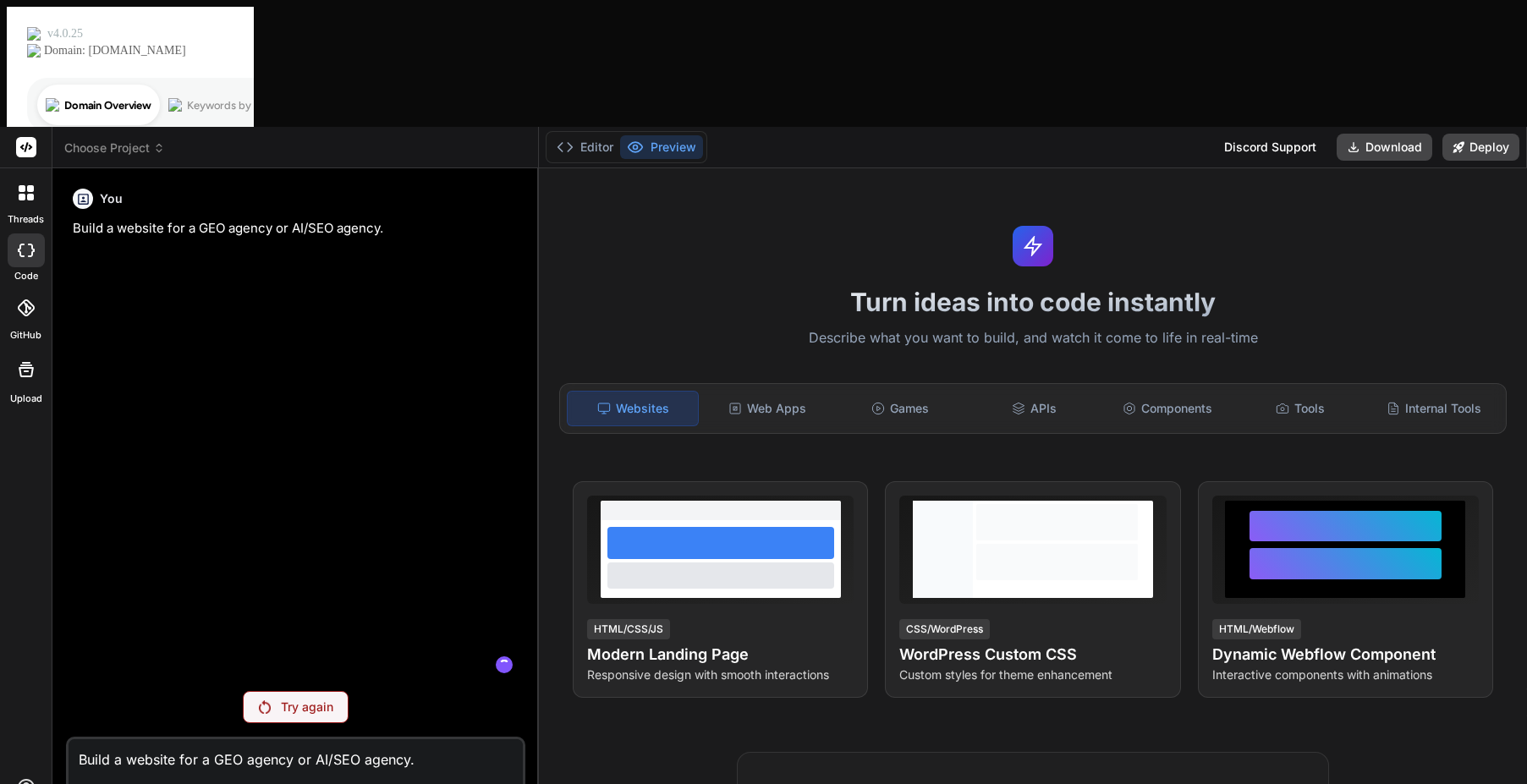
type textarea "Build a website for a GEO agency or AI/SEO agency."
click at [330, 691] on div "Try again" at bounding box center [296, 707] width 106 height 32
click at [315, 699] on p "Try again" at bounding box center [307, 707] width 52 height 17
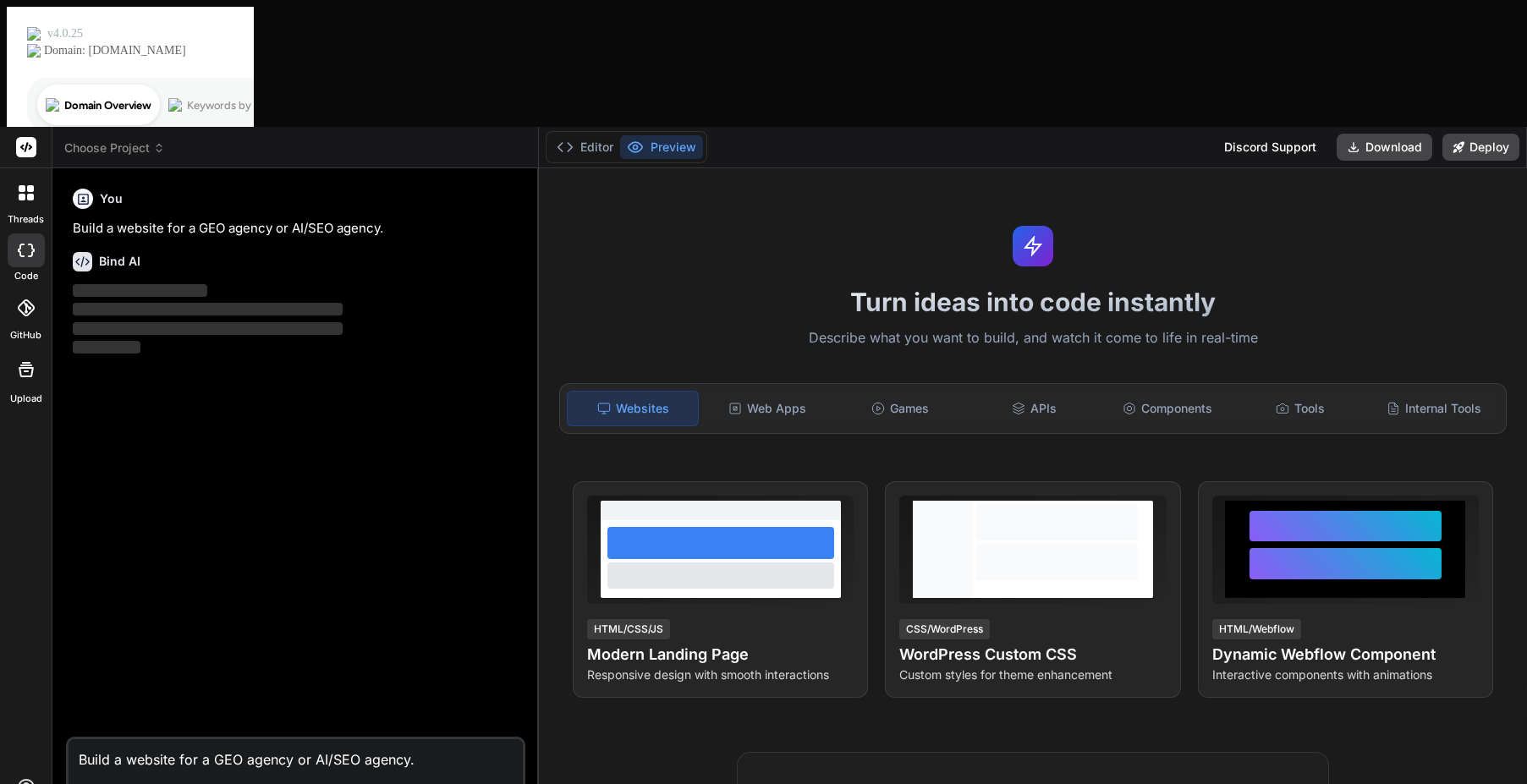
type textarea "x"
